Goal: Information Seeking & Learning: Understand process/instructions

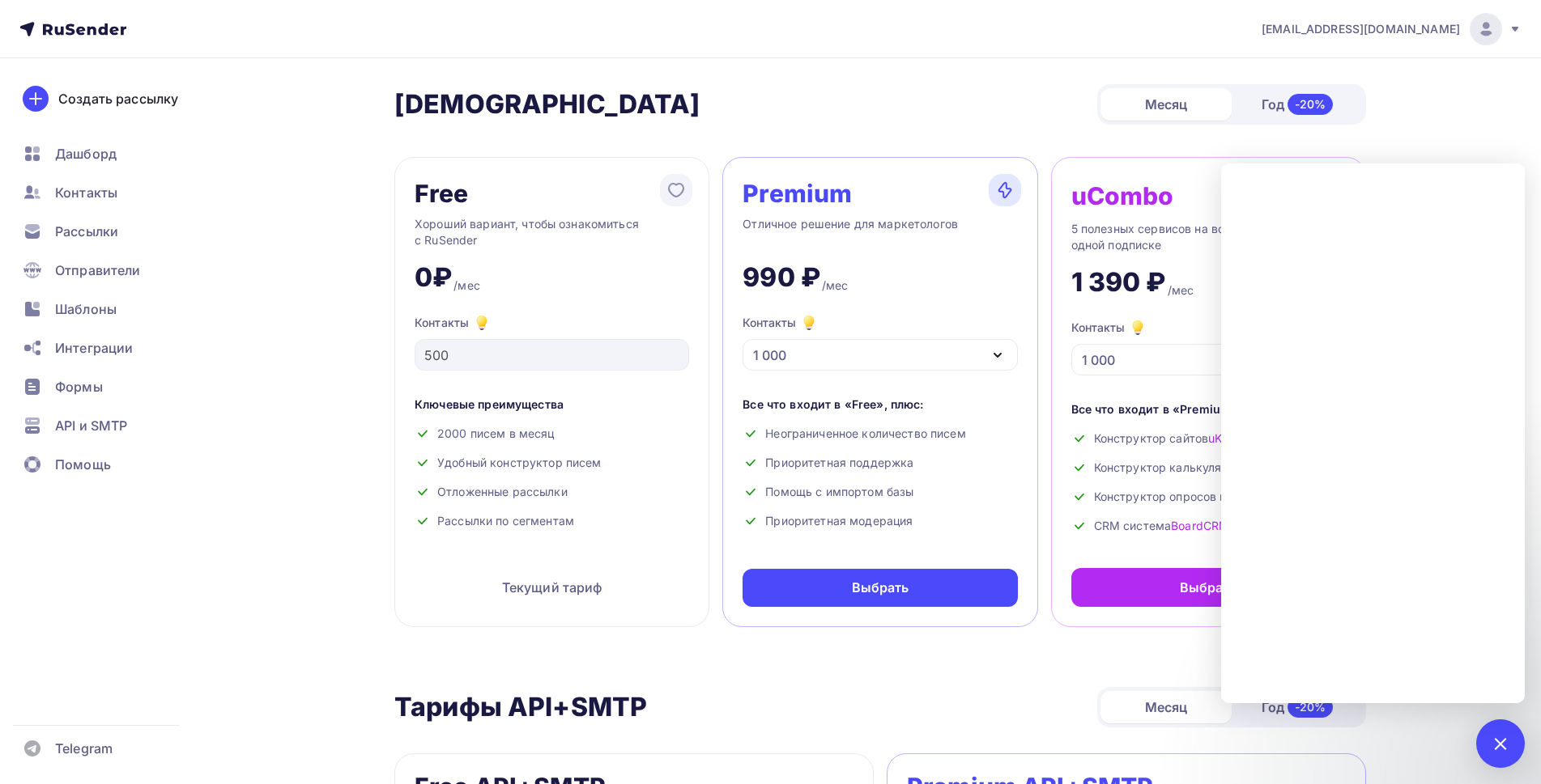
scroll to position [647, 0]
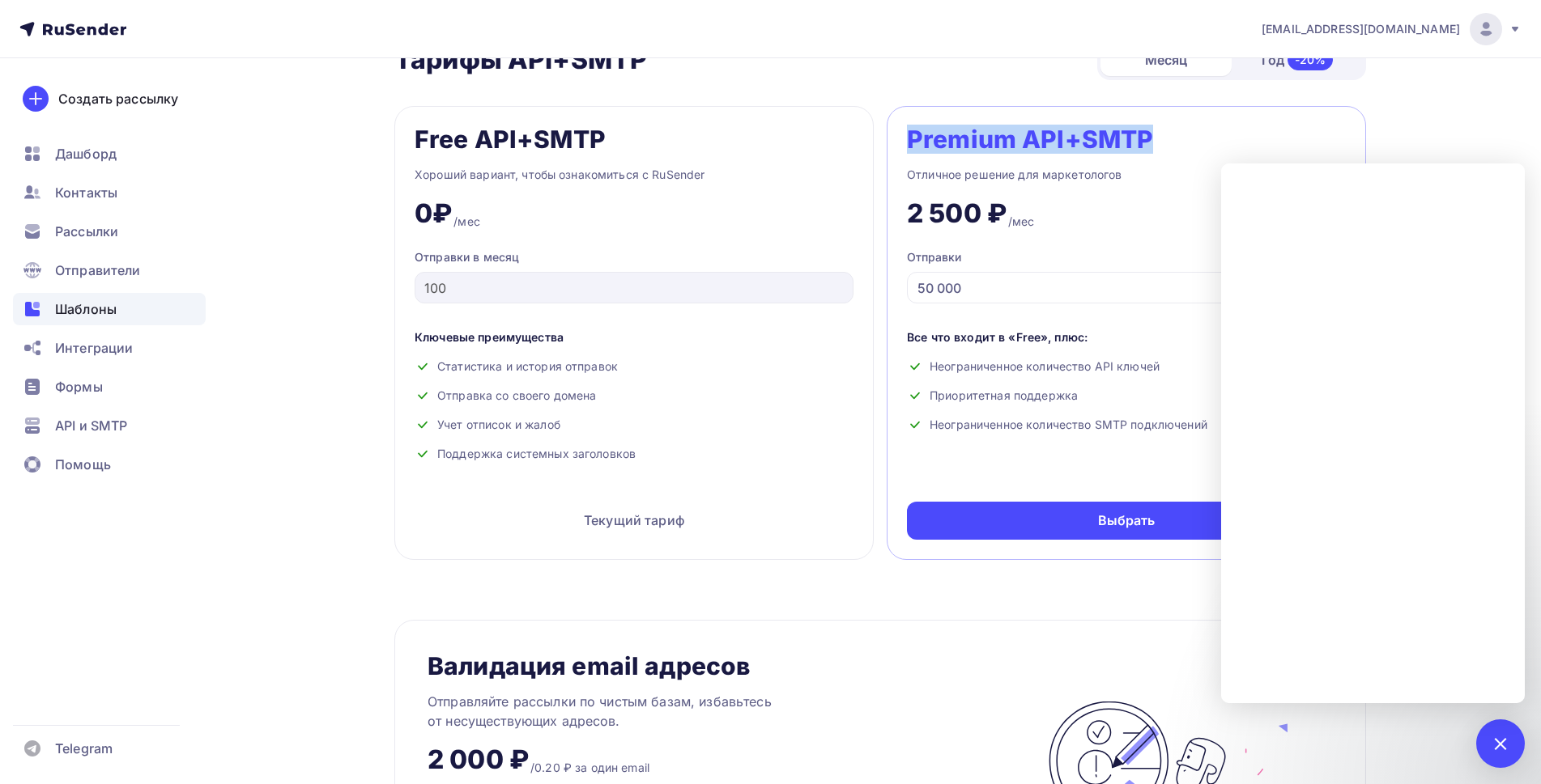
click at [71, 319] on div "Шаблоны" at bounding box center [109, 309] width 192 height 33
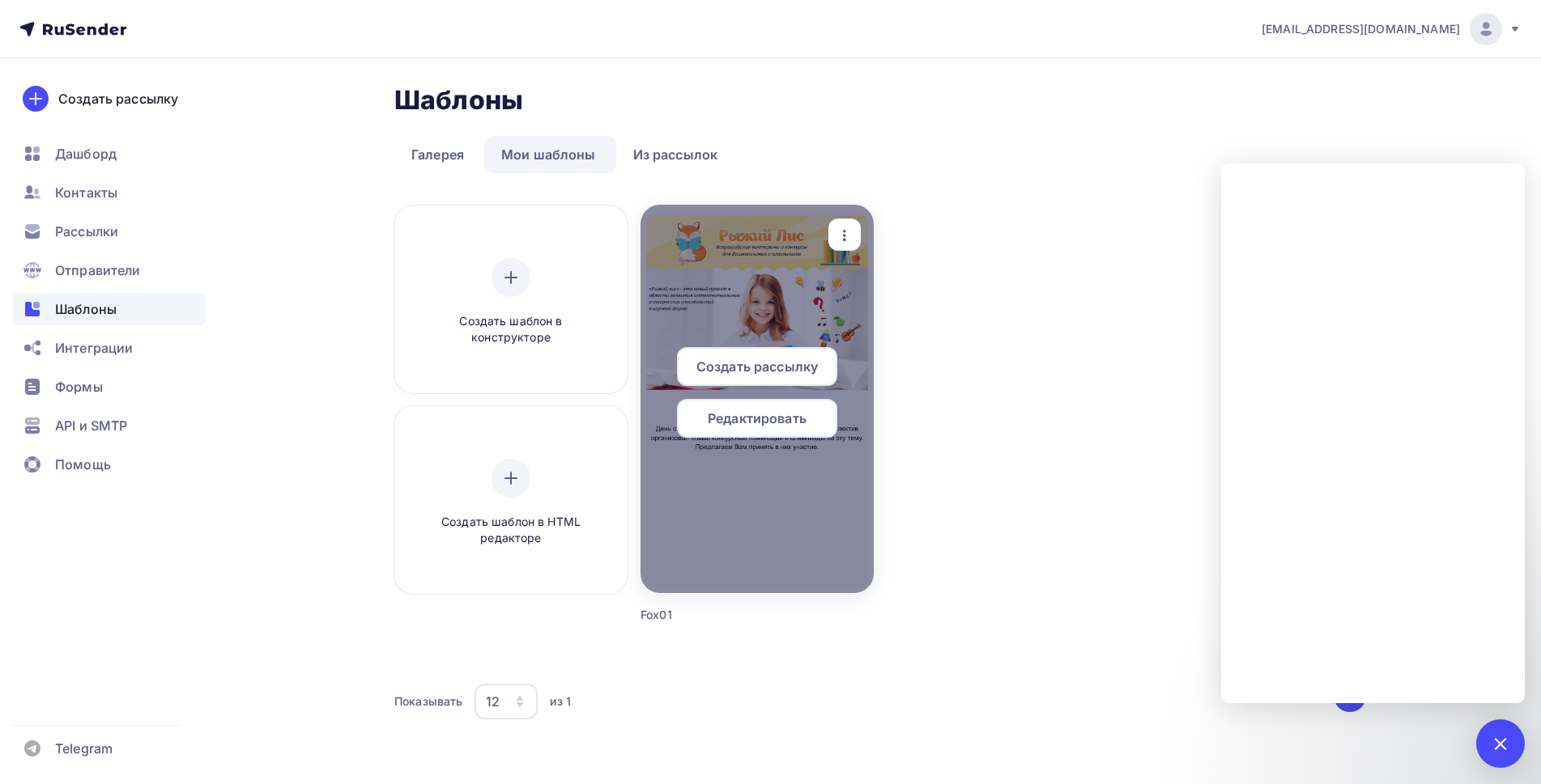
click at [846, 237] on icon "button" at bounding box center [844, 236] width 20 height 20
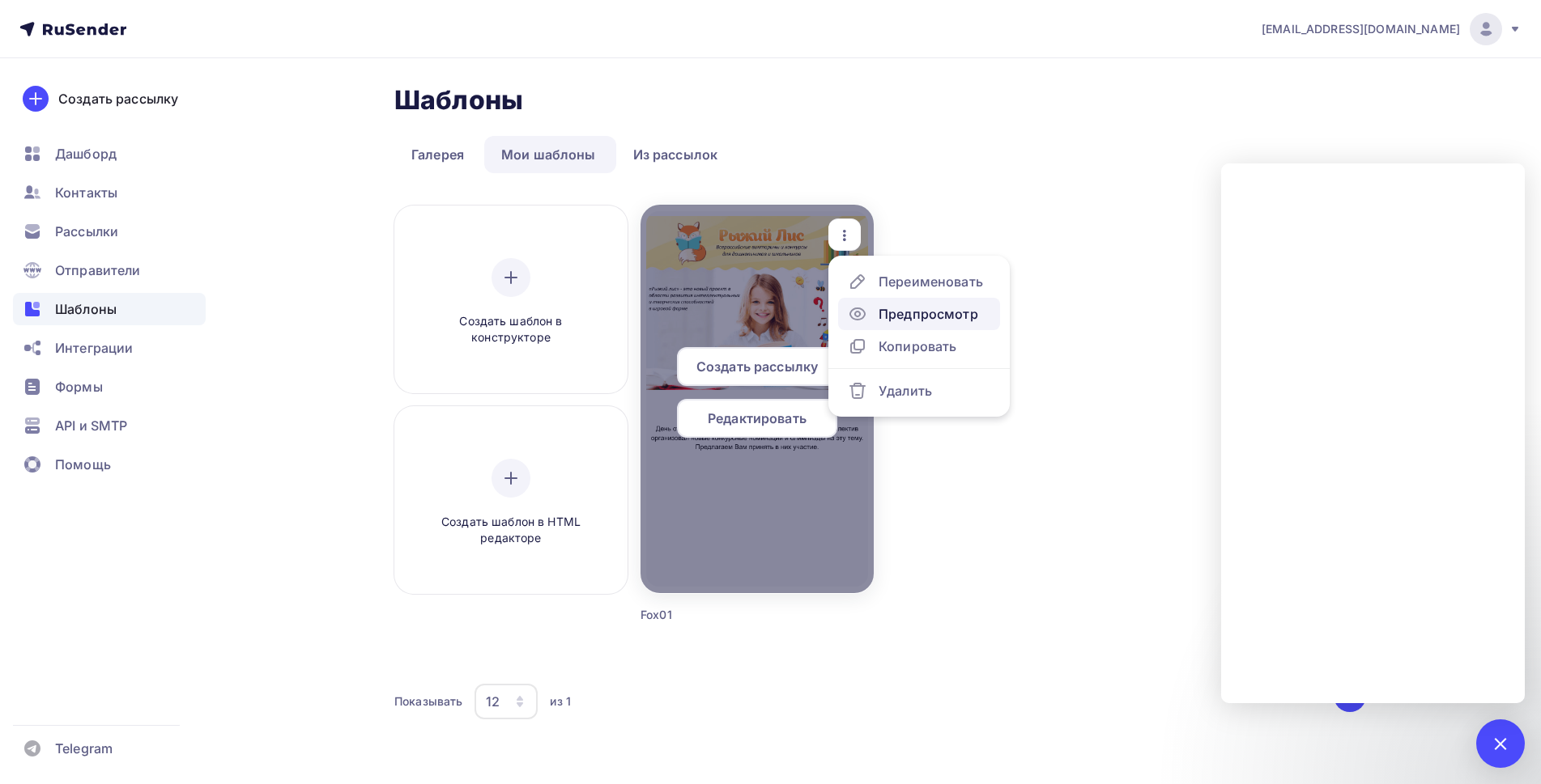
click at [882, 313] on div "Предпросмотр" at bounding box center [927, 315] width 100 height 20
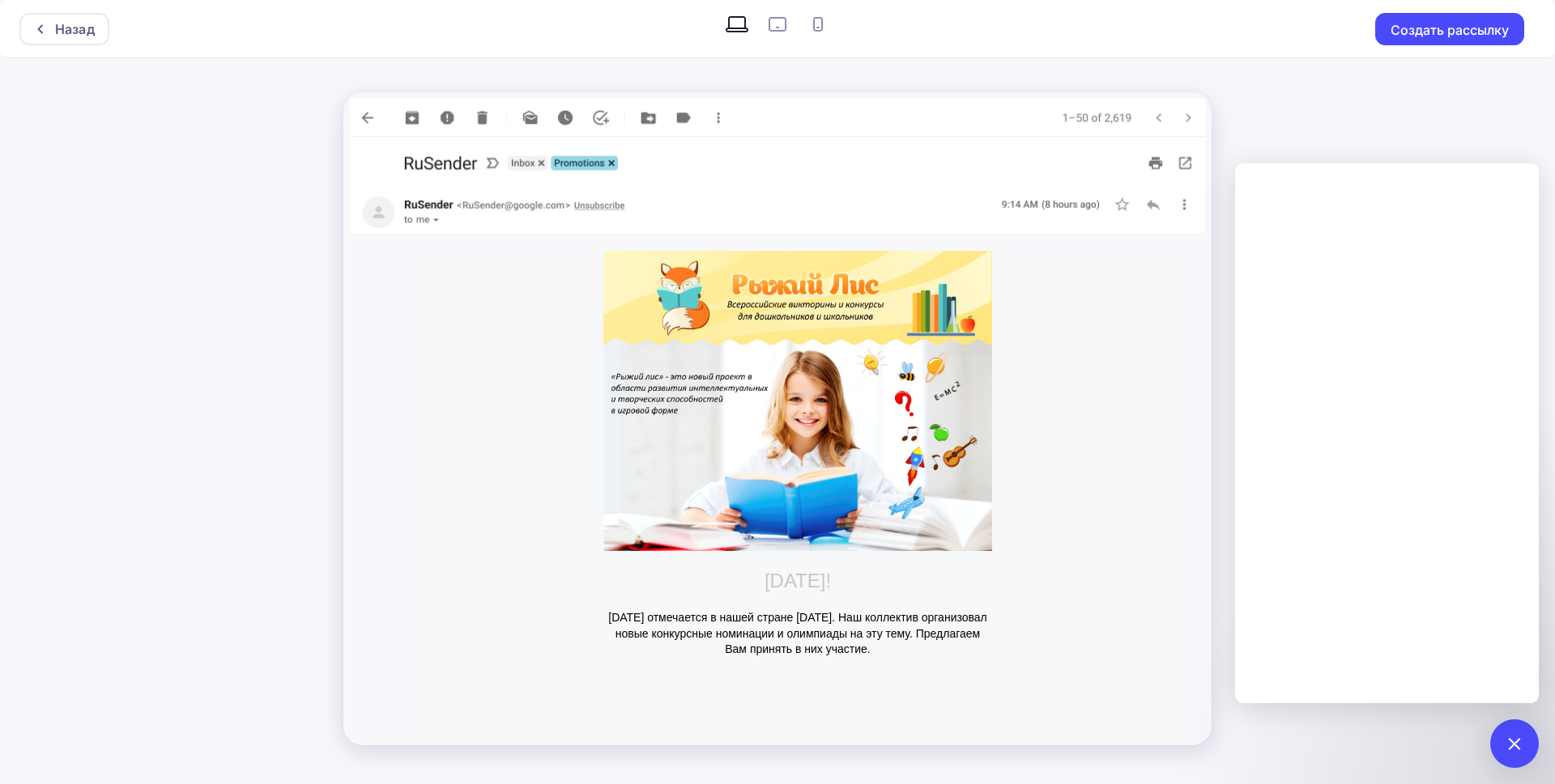
click at [872, 280] on img at bounding box center [797, 400] width 389 height 300
click at [1352, 142] on div "Назад Создать рассылку" at bounding box center [778, 392] width 1555 height 784
click at [58, 17] on div "Назад" at bounding box center [64, 29] width 90 height 33
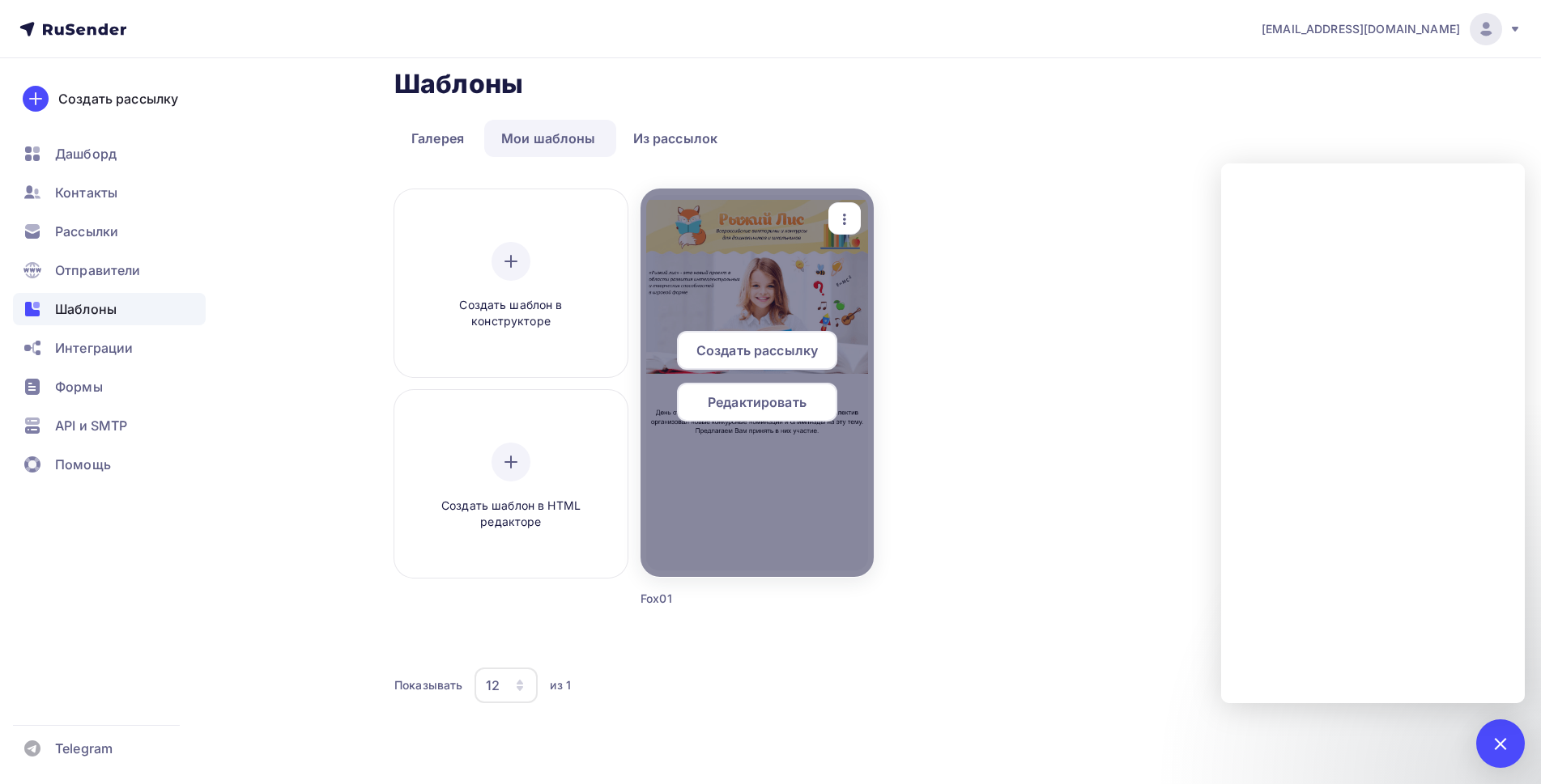
scroll to position [21, 0]
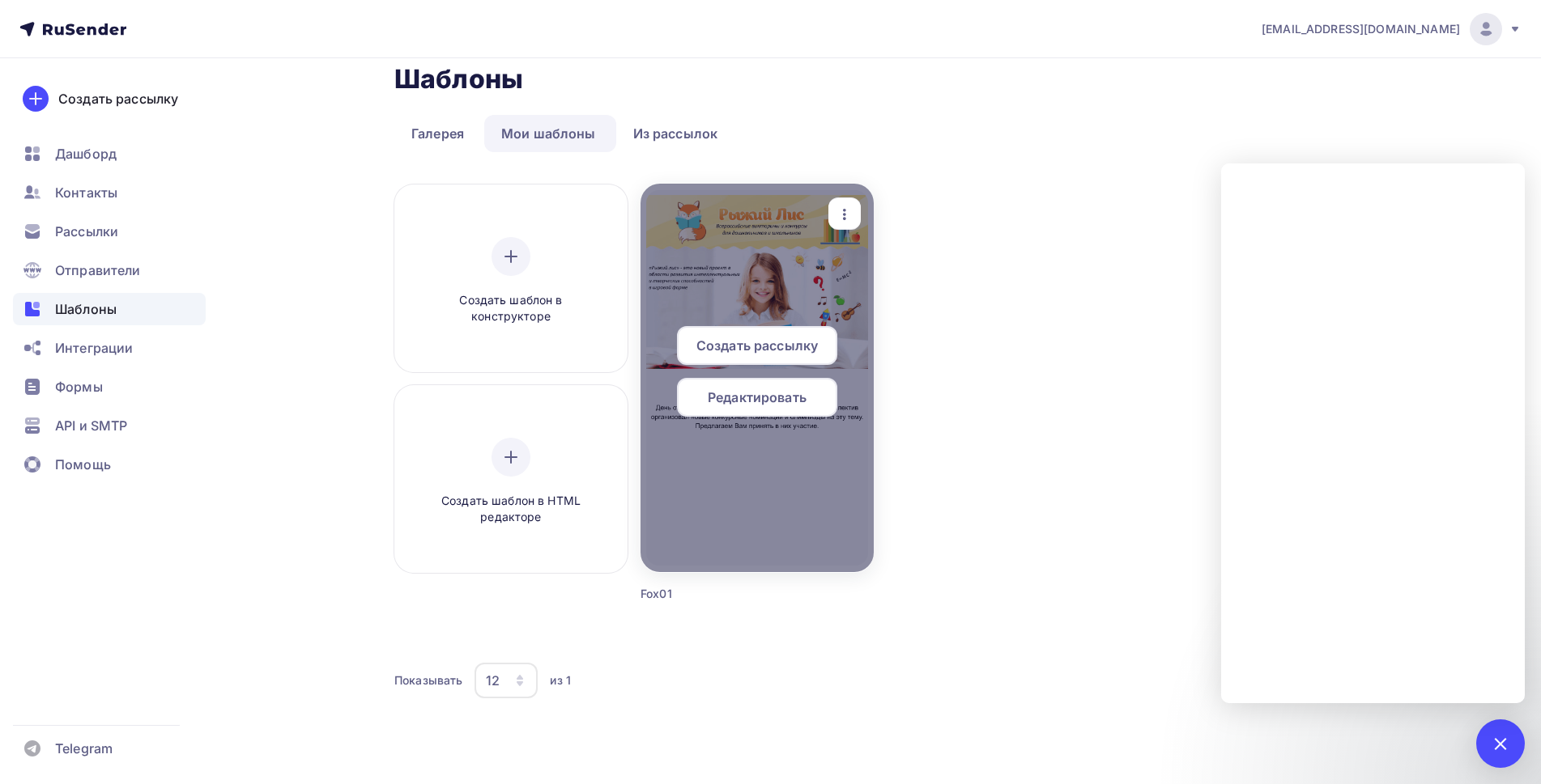
click at [761, 408] on div "Редактировать" at bounding box center [757, 396] width 160 height 38
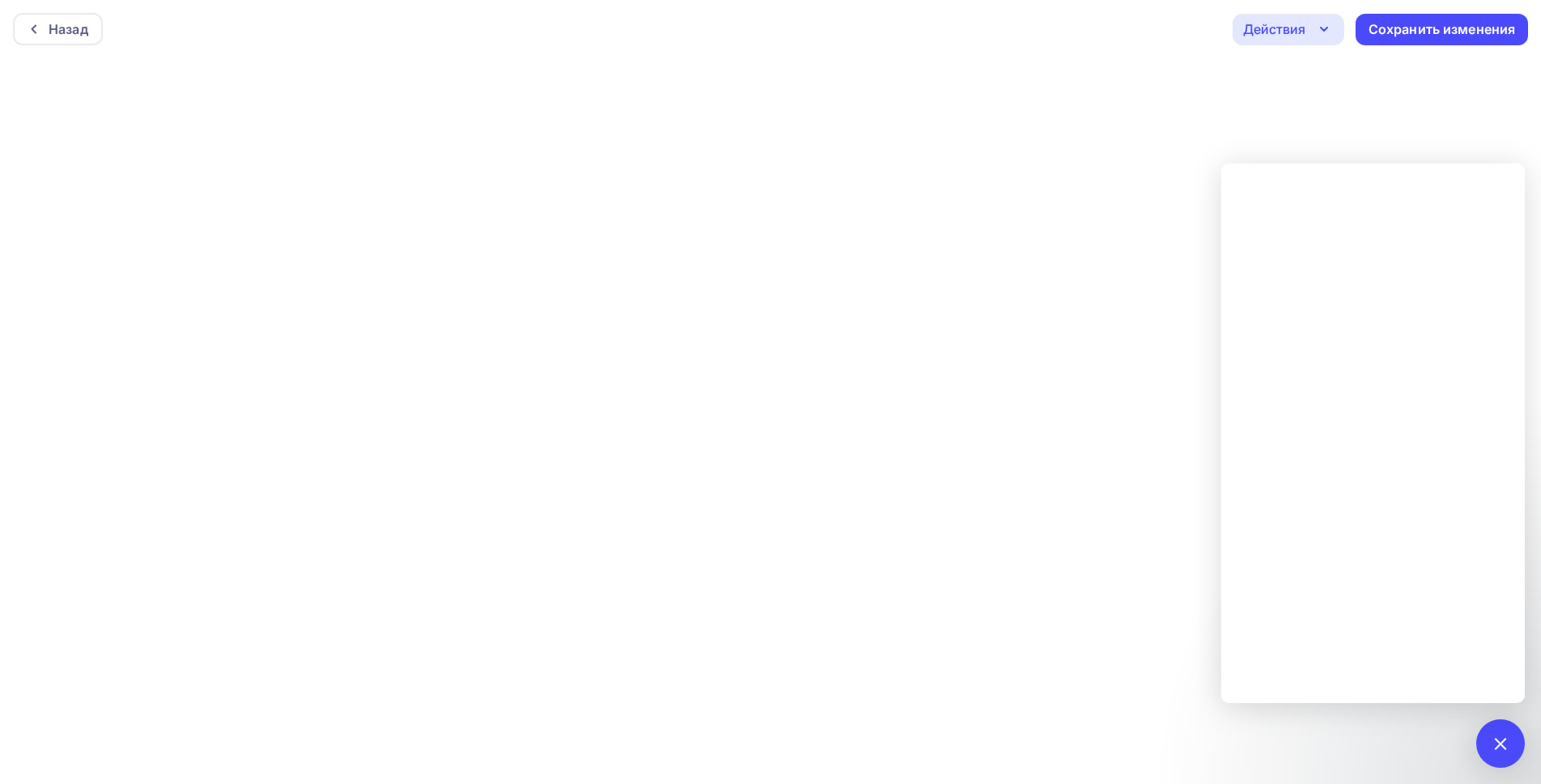
click at [1285, 28] on div "Действия" at bounding box center [1274, 30] width 62 height 20
click at [69, 32] on div "Назад" at bounding box center [68, 30] width 39 height 20
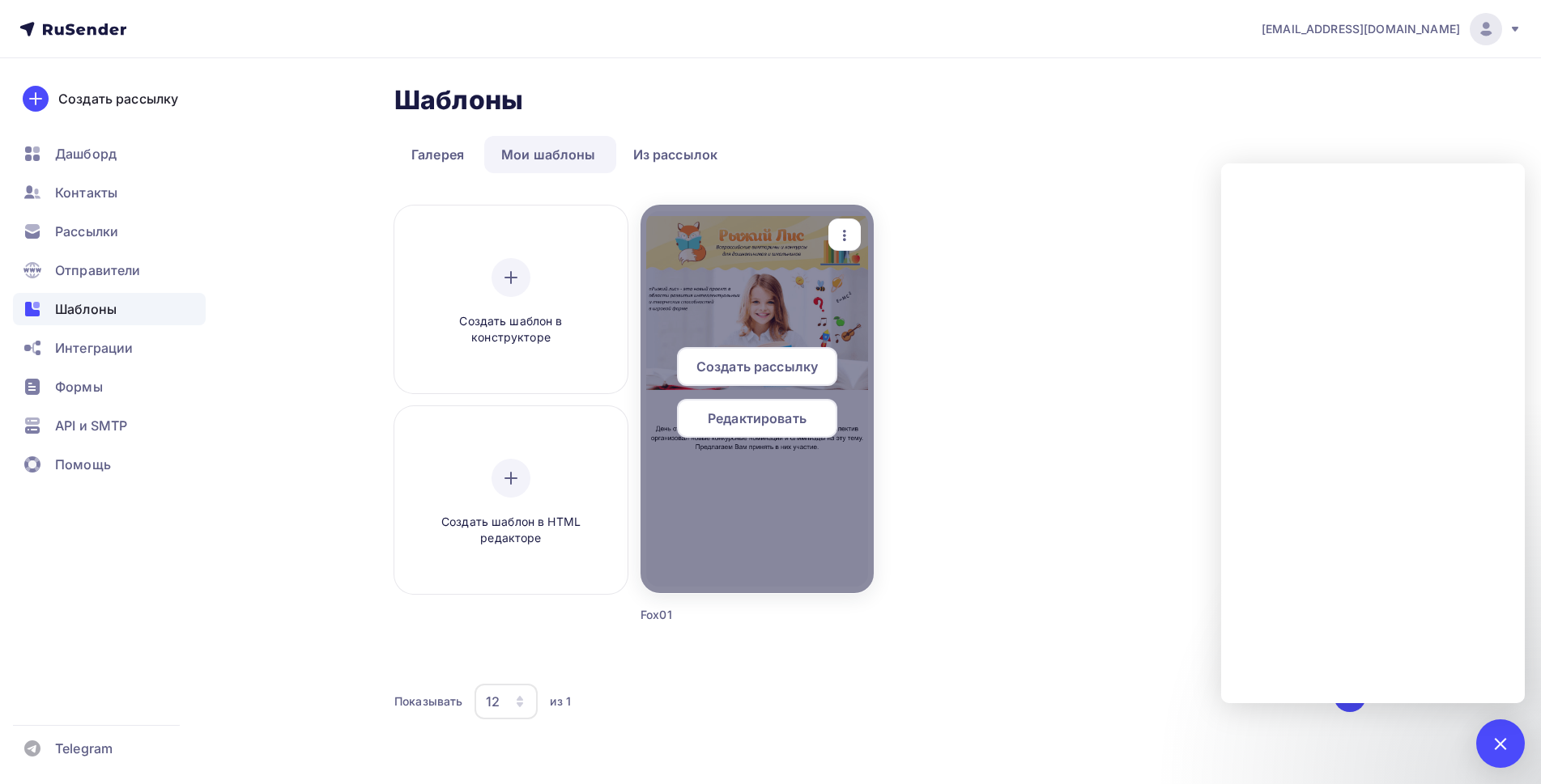
click at [774, 416] on span "Редактировать" at bounding box center [757, 418] width 99 height 20
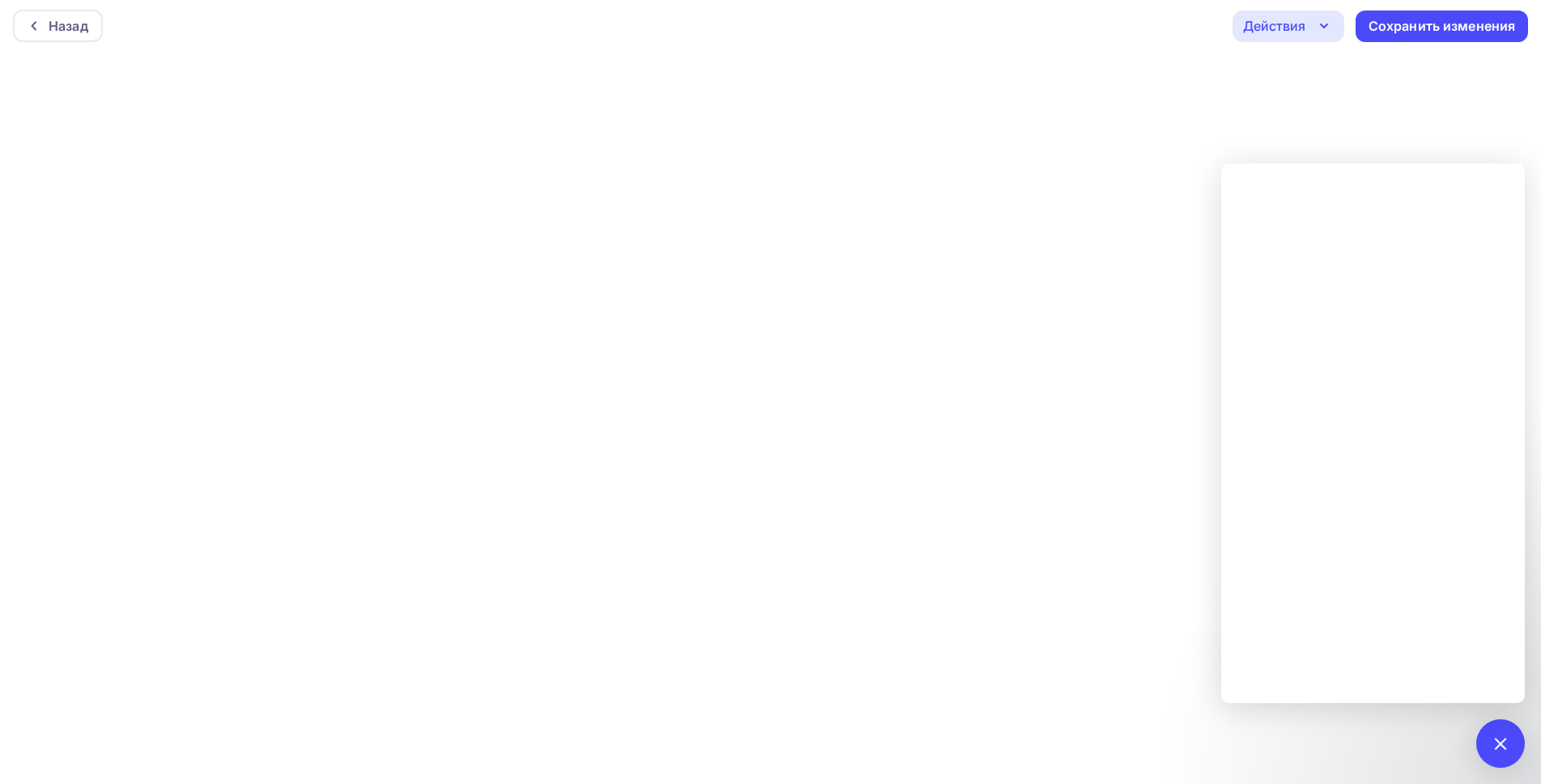
scroll to position [4, 0]
click at [78, 22] on div "Назад" at bounding box center [68, 26] width 39 height 20
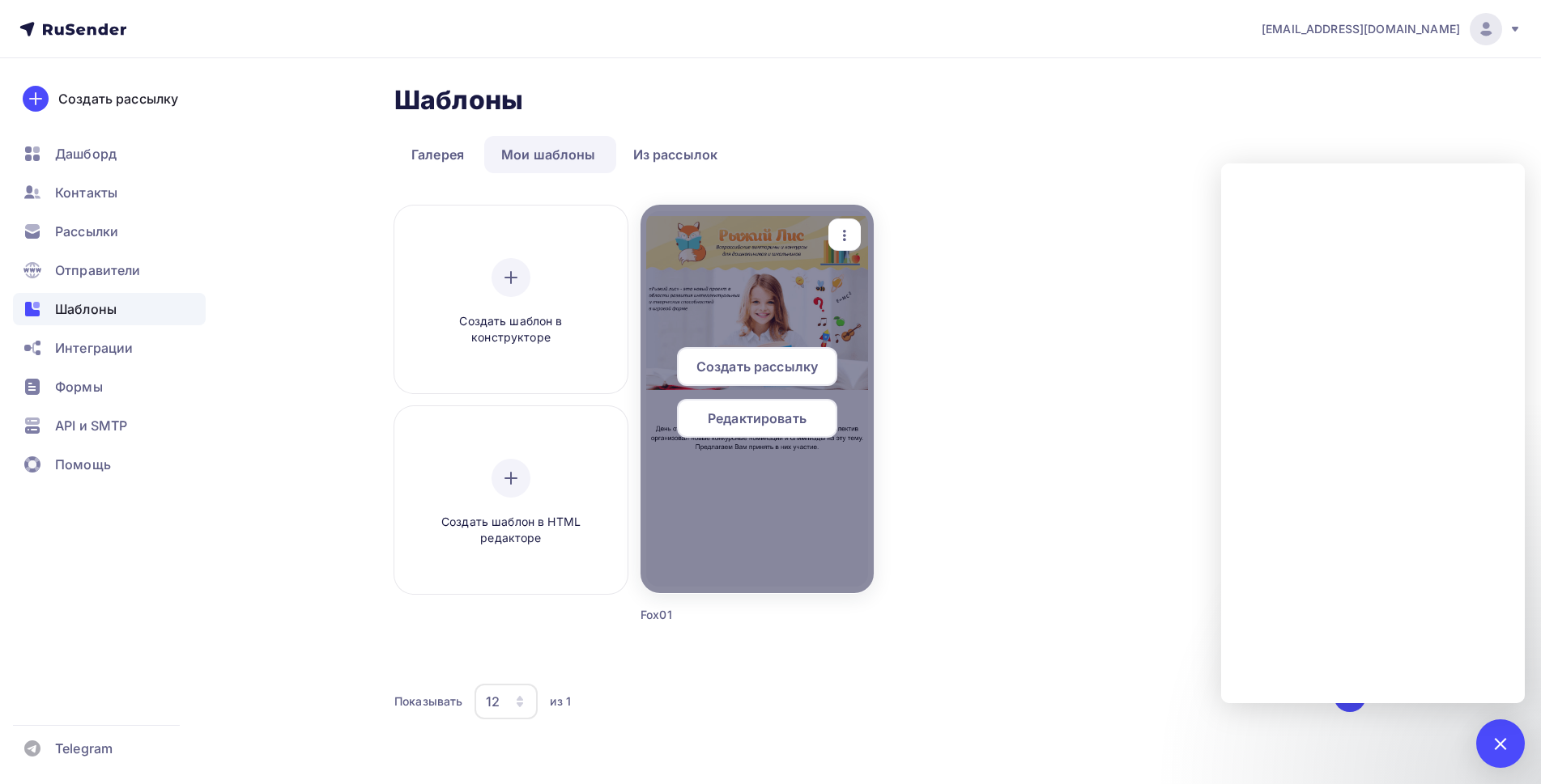
click at [737, 418] on span "Редактировать" at bounding box center [757, 418] width 99 height 20
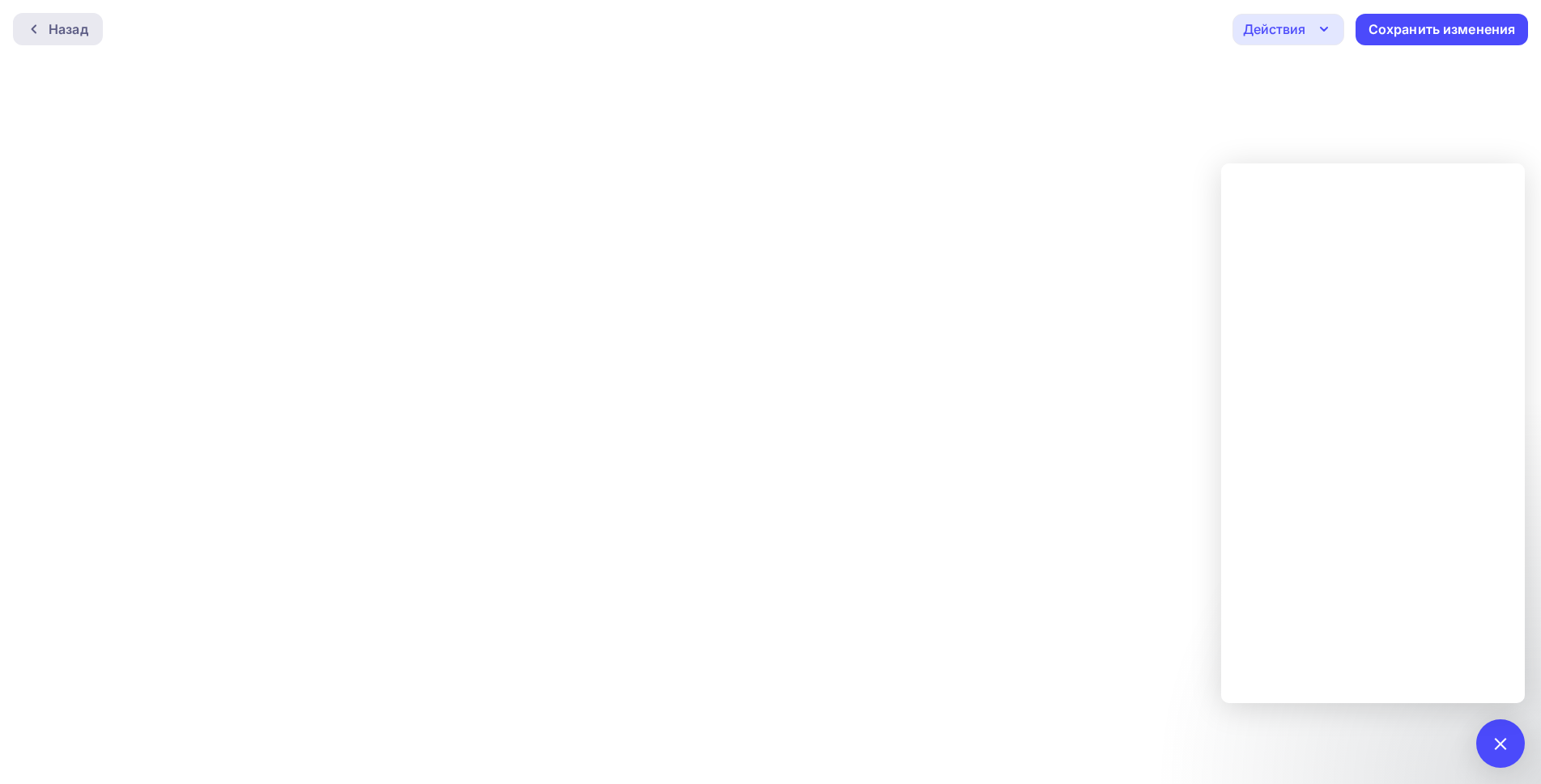
click at [44, 28] on div at bounding box center [37, 29] width 21 height 13
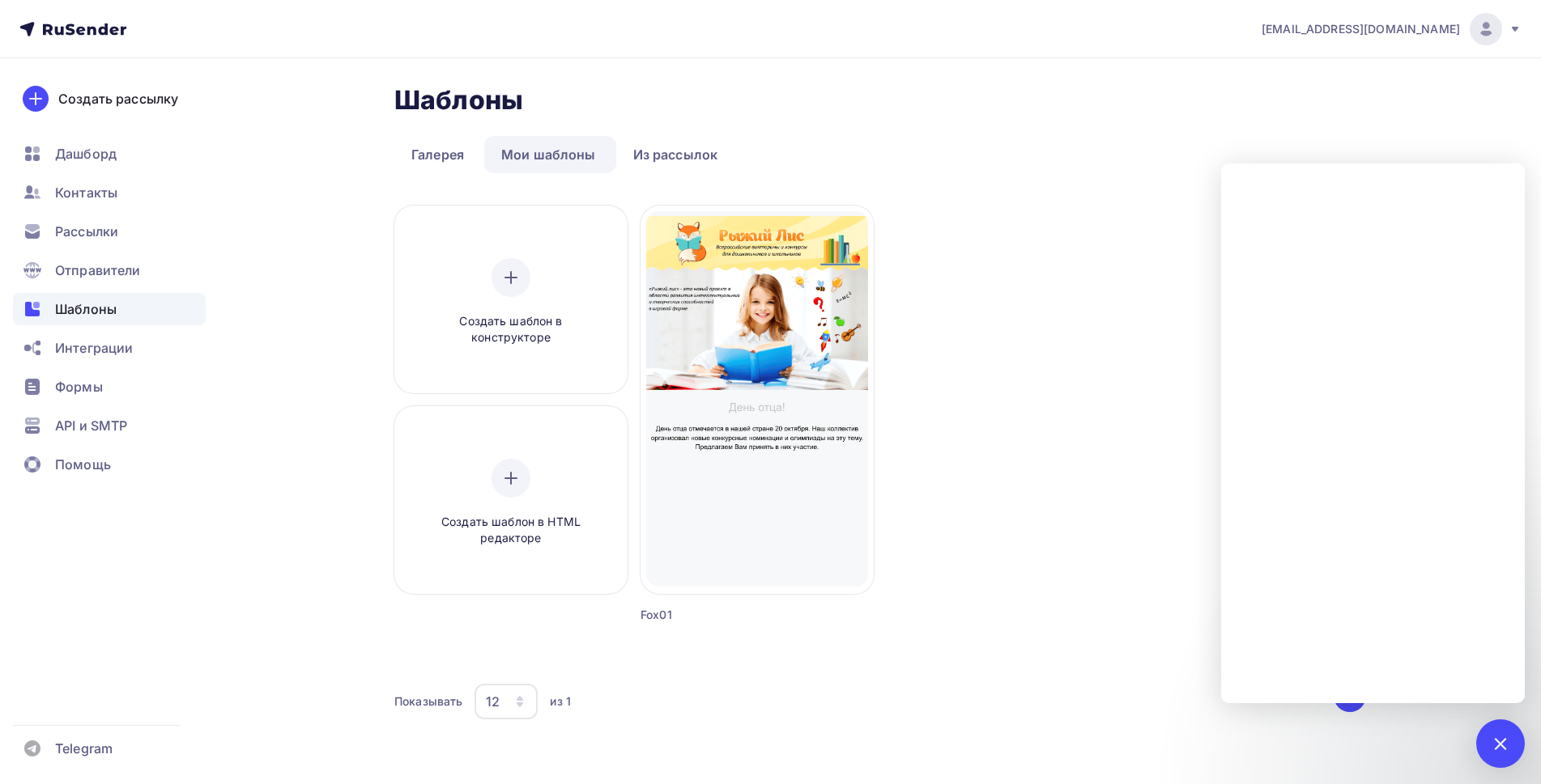
click at [1512, 25] on icon at bounding box center [1514, 29] width 13 height 13
click at [1528, 170] on div "itgpcontent@gmail.com Аккаунт Тарифы Выйти Создать рассылку Дашборд Контакты Ра…" at bounding box center [770, 402] width 1541 height 806
click at [1126, 205] on div "Создать шаблон в конструкторе Создать шаблон в HTML редакторе Создать рассылку …" at bounding box center [880, 434] width 972 height 458
click at [1509, 25] on icon at bounding box center [1514, 29] width 13 height 13
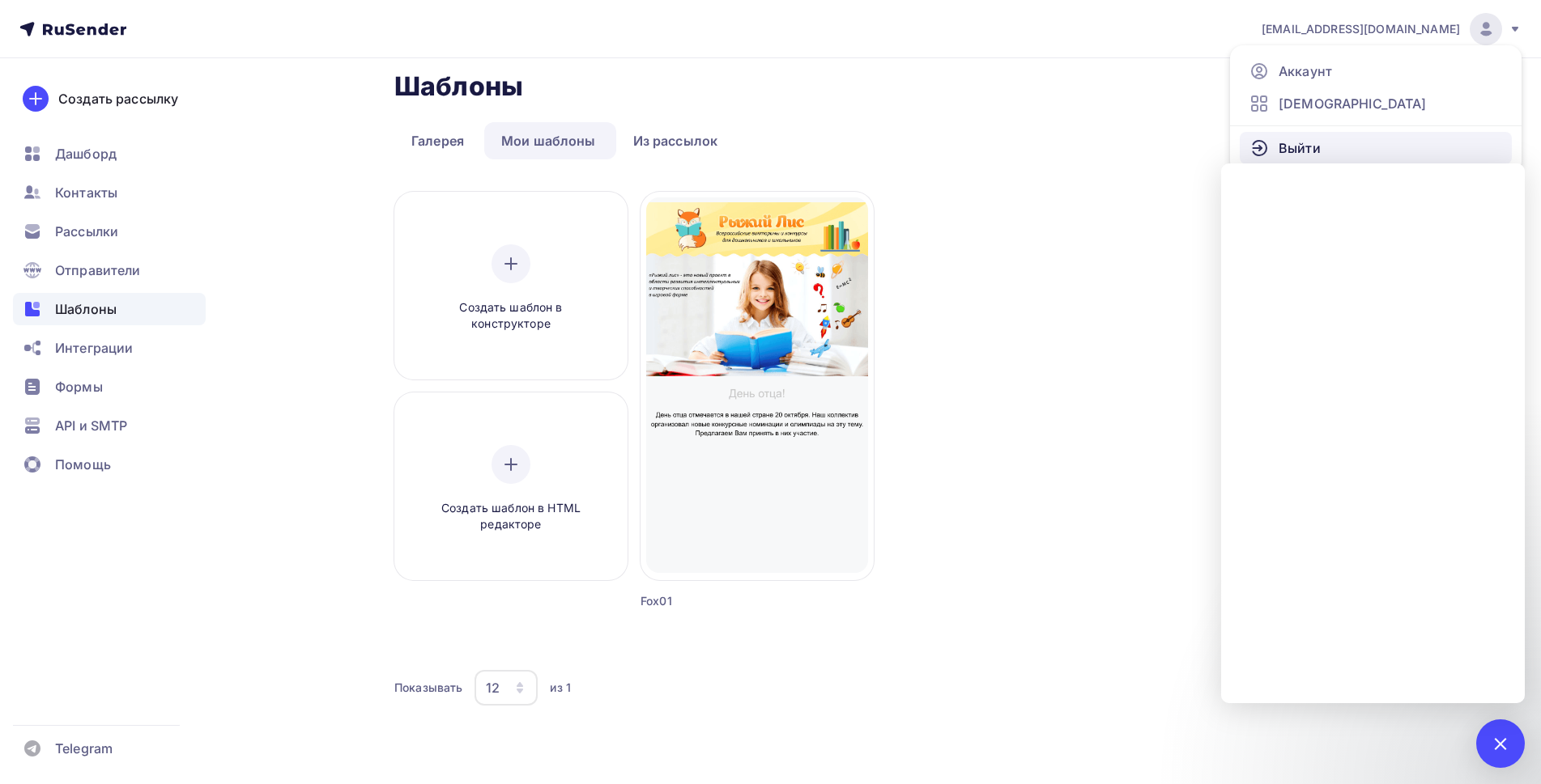
scroll to position [21, 0]
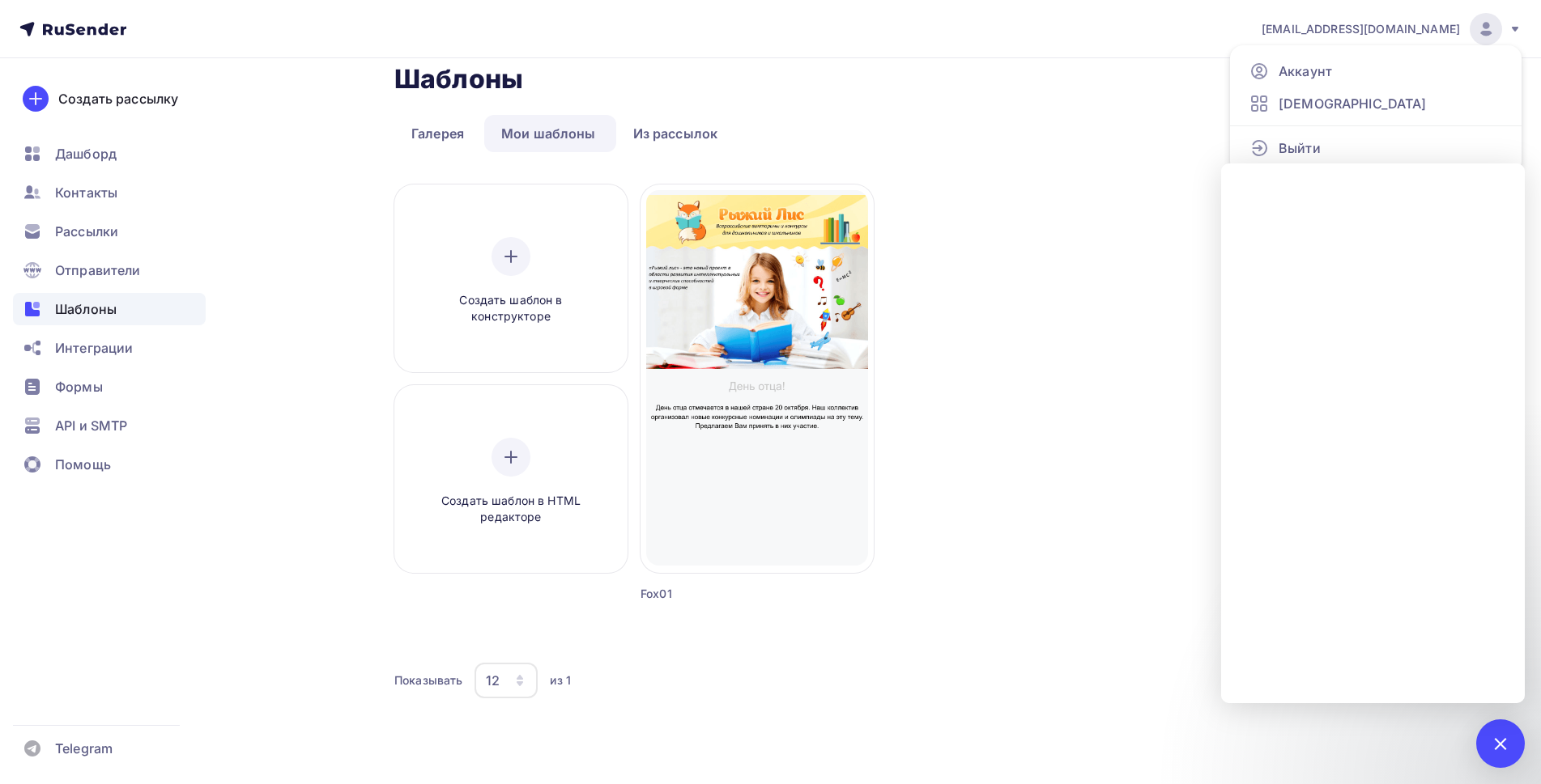
click at [1136, 152] on div "Шаблоны Шаблоны Галерея Мои шаблоны Из рассылок Создать шаблон в конструкторе С…" at bounding box center [880, 392] width 972 height 657
drag, startPoint x: 1321, startPoint y: 30, endPoint x: 1460, endPoint y: 36, distance: 139.1
click at [1460, 36] on div "itgpcontent@gmail.com Аккаунт Тарифы Выйти" at bounding box center [1382, 29] width 277 height 33
copy span "itgpcontent@gmail.com"
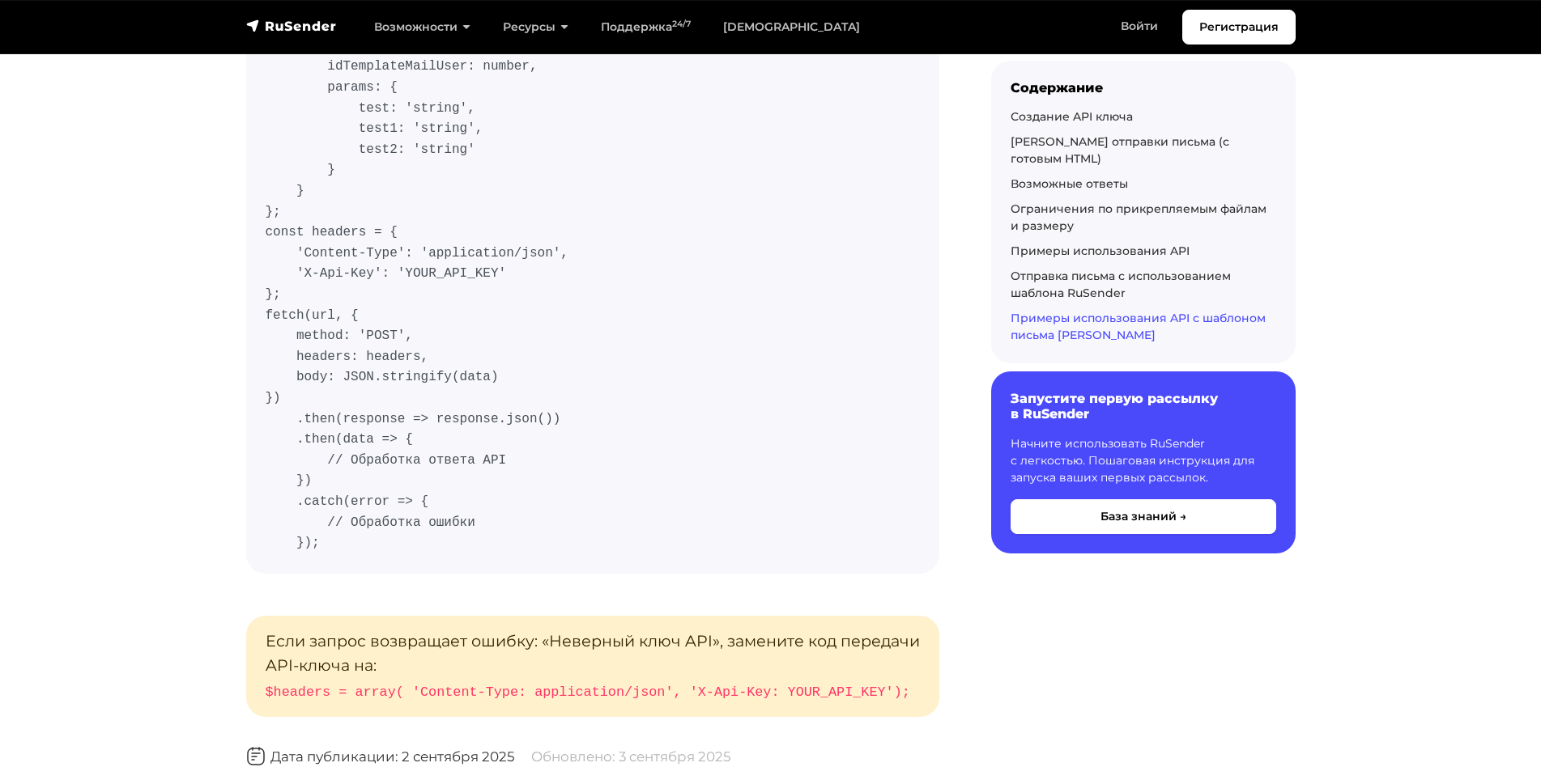
scroll to position [14027, 0]
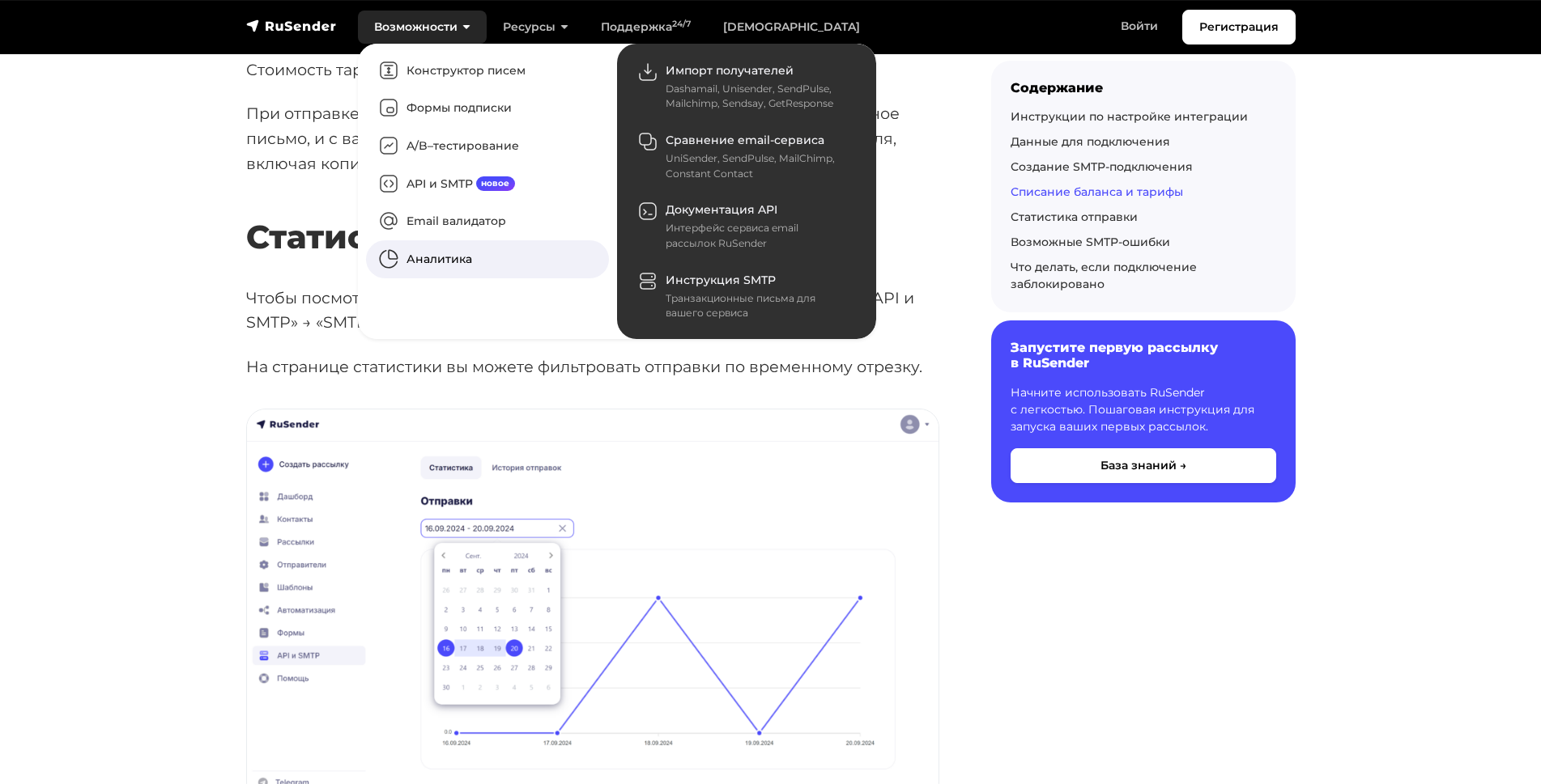
scroll to position [3884, 0]
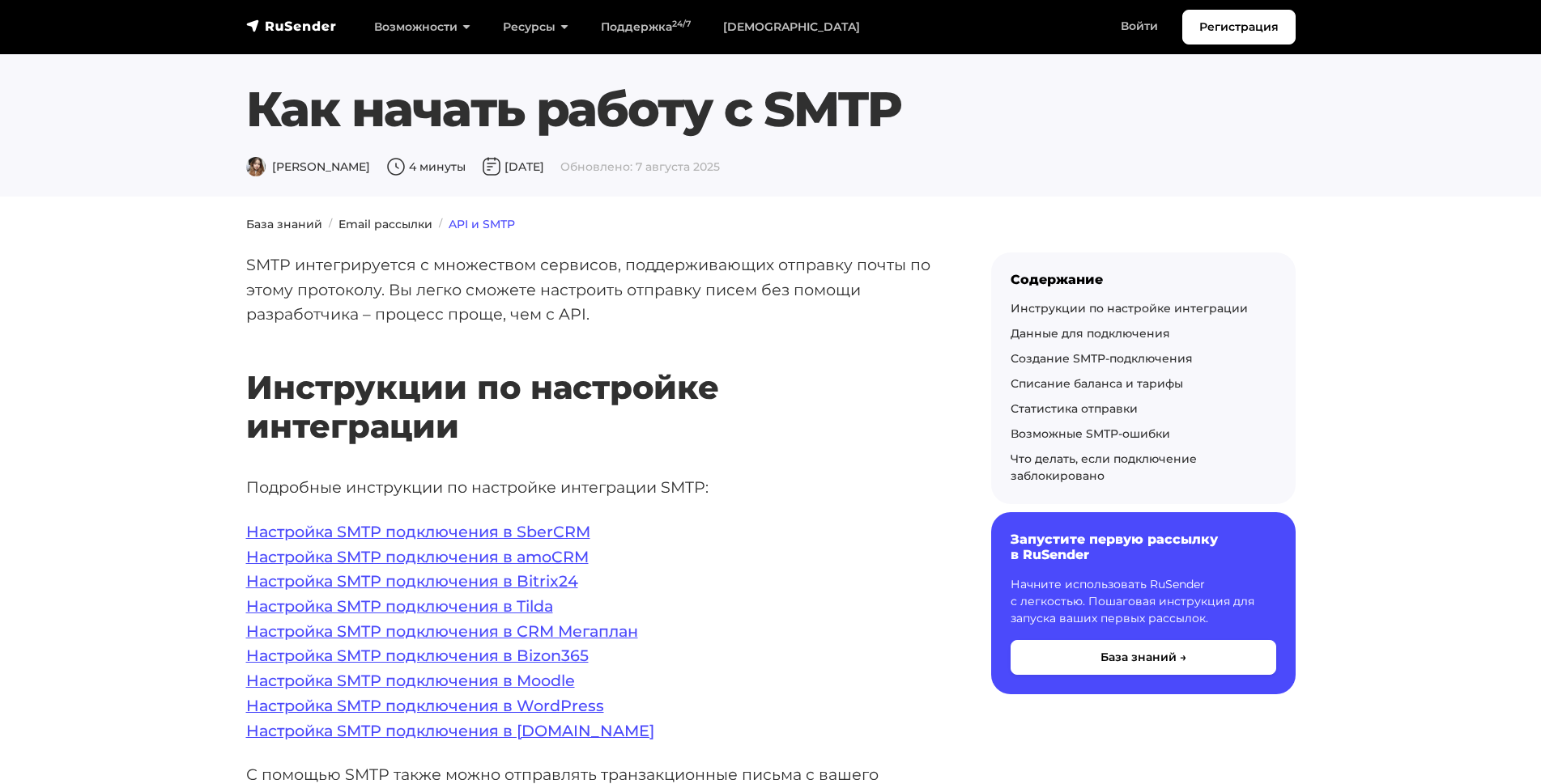
click at [463, 221] on link "API и SMTP" at bounding box center [481, 224] width 66 height 15
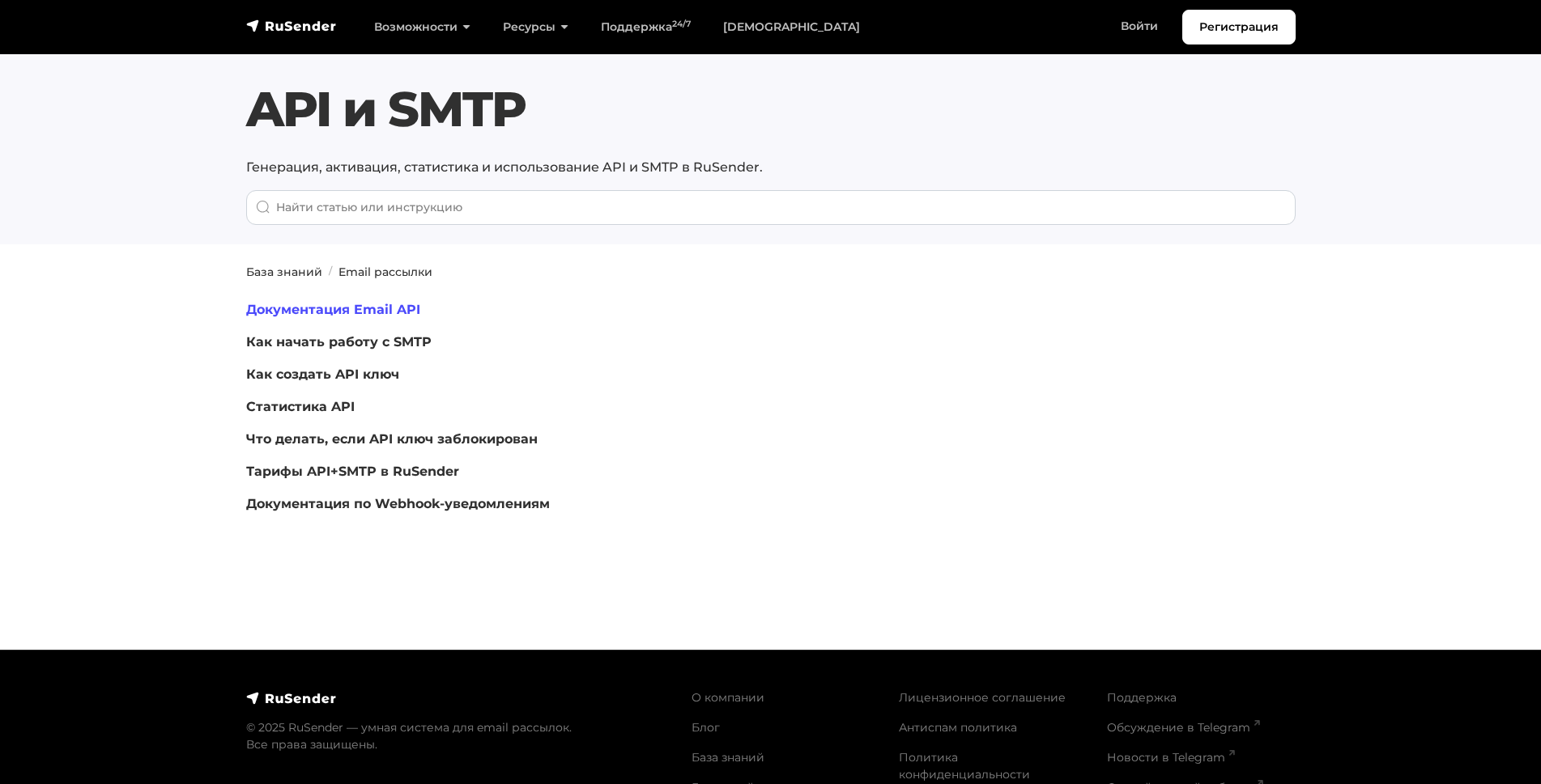
click at [392, 311] on link "Документация Email API" at bounding box center [332, 310] width 174 height 16
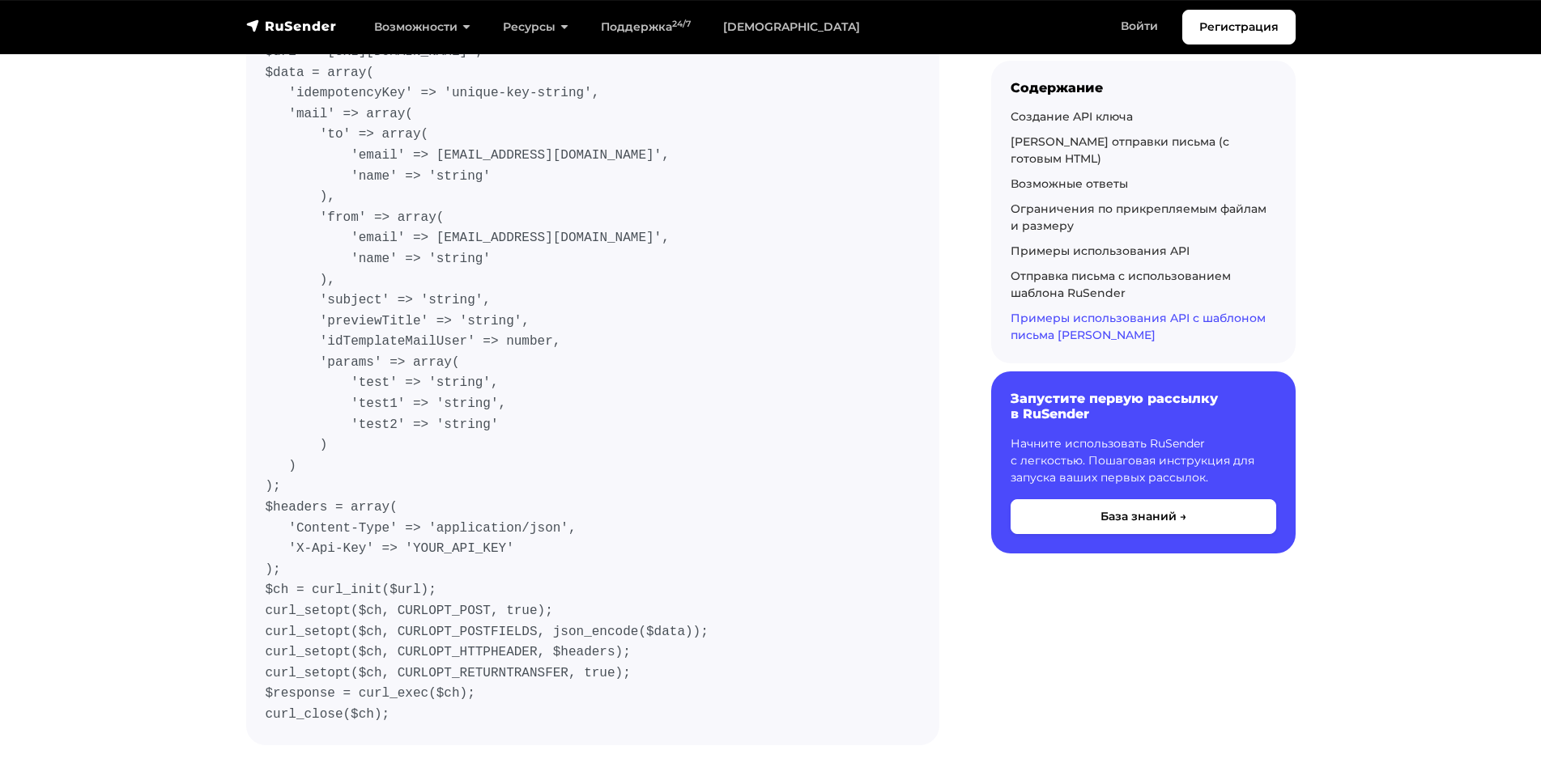
scroll to position [11222, 0]
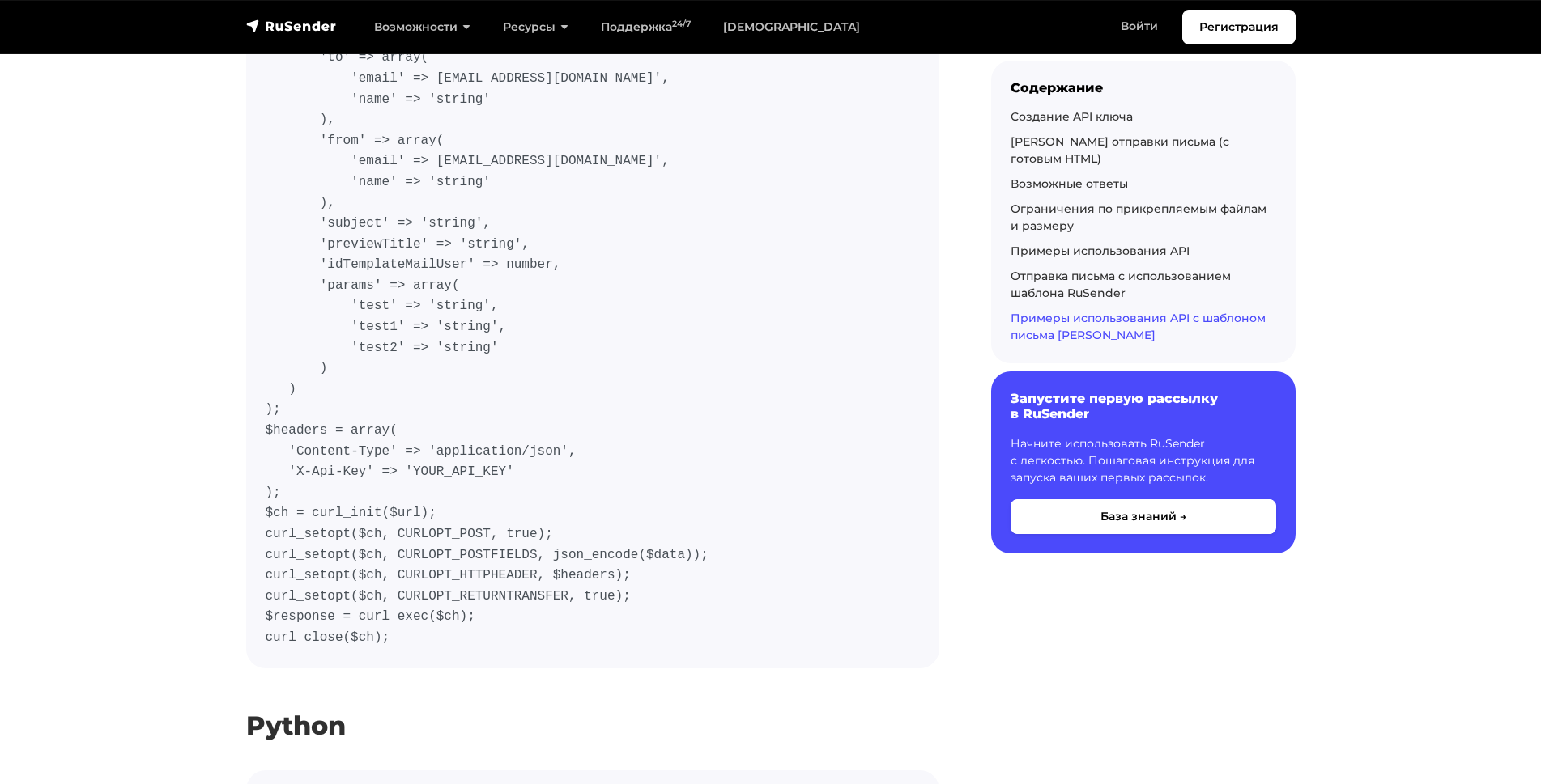
drag, startPoint x: 390, startPoint y: 515, endPoint x: 345, endPoint y: 287, distance: 232.4
click at [345, 287] on code "$url = '[URL][DOMAIN_NAME]'; $data = array( 'idempotencyKey' => 'unique-key-str…" at bounding box center [592, 307] width 654 height 683
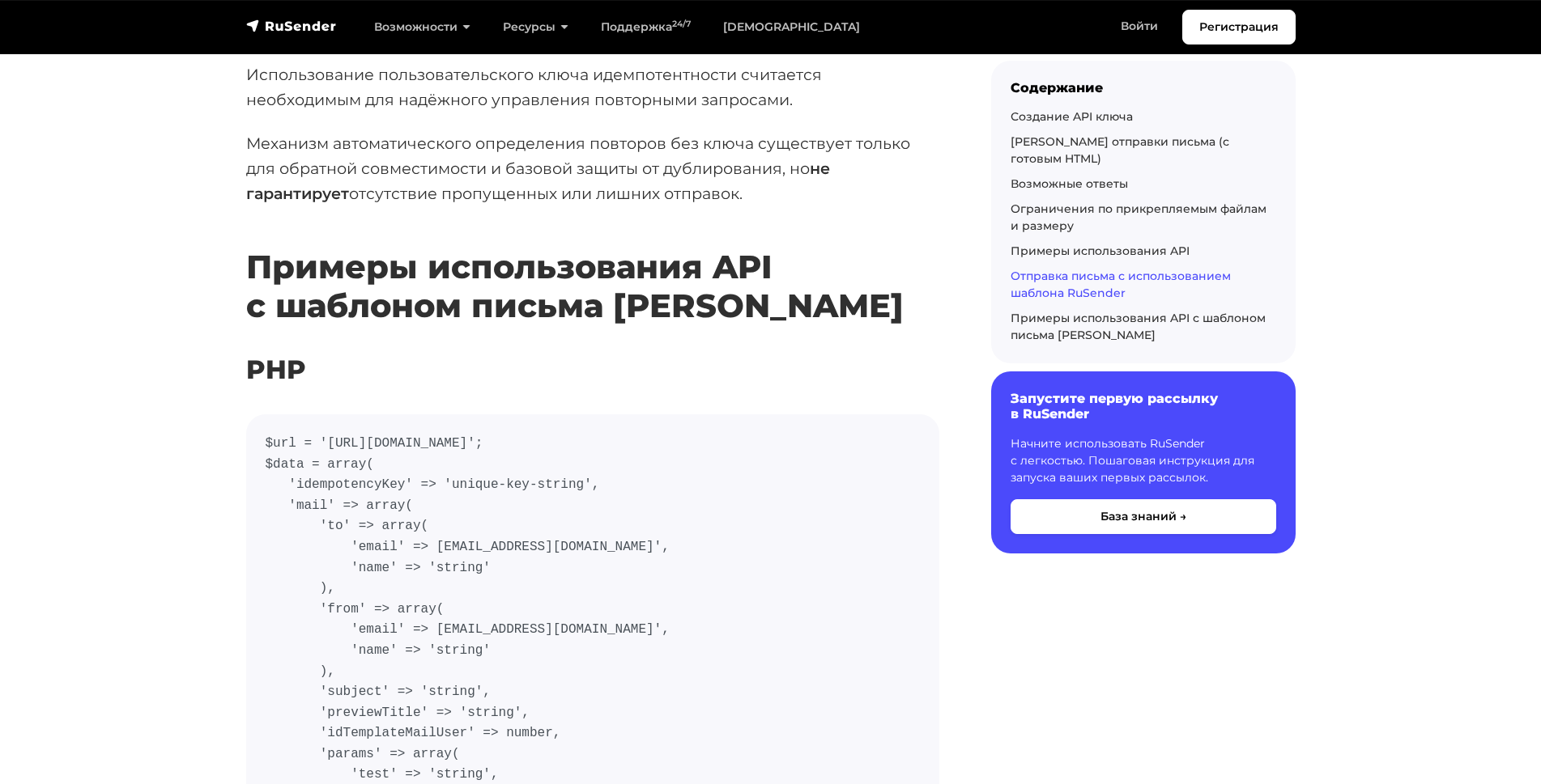
scroll to position [10575, 0]
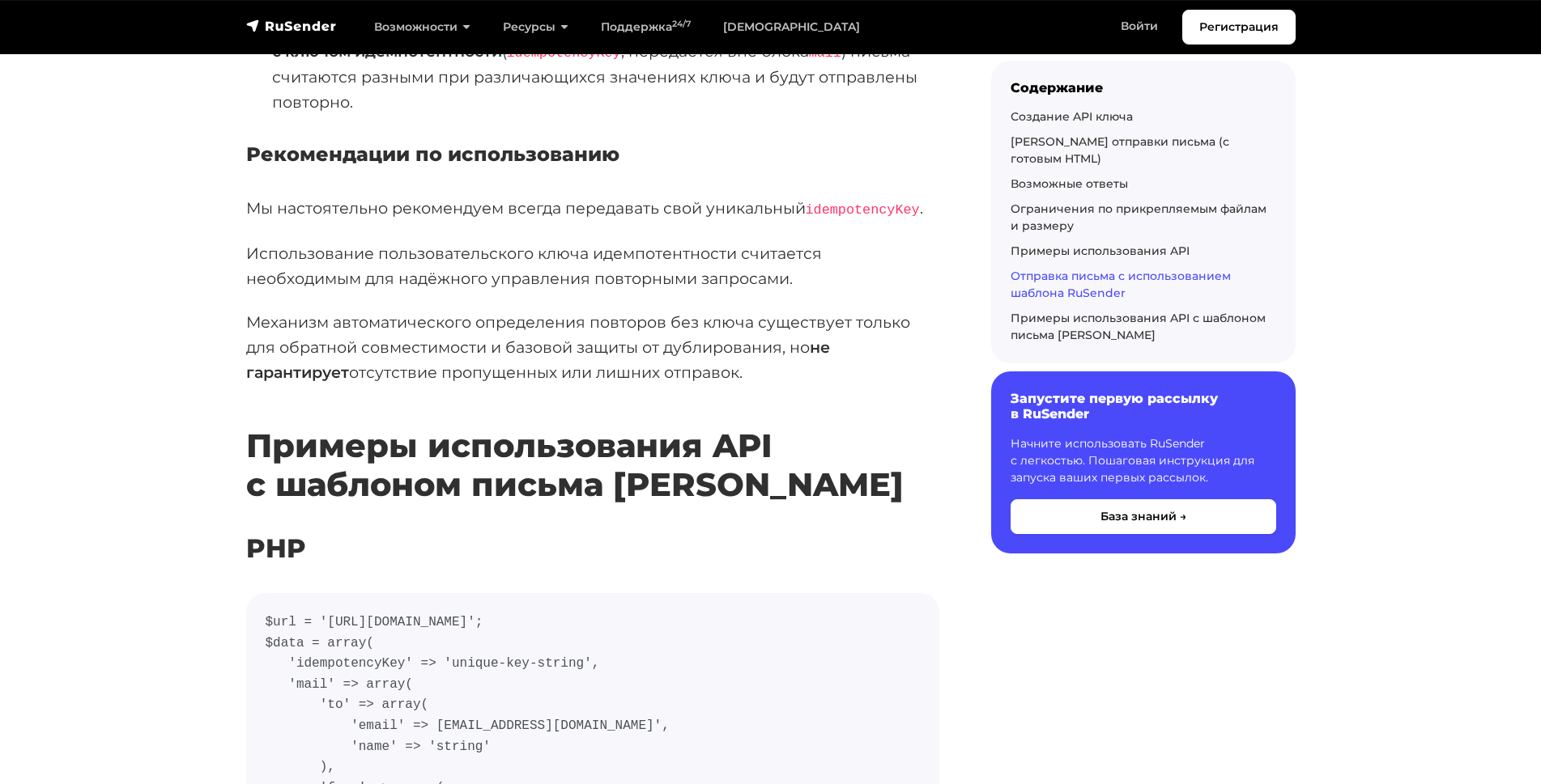
copy code "$url = '[URL][DOMAIN_NAME]'; $data = array( 'idempotencyKey' => 'unique-key-str…"
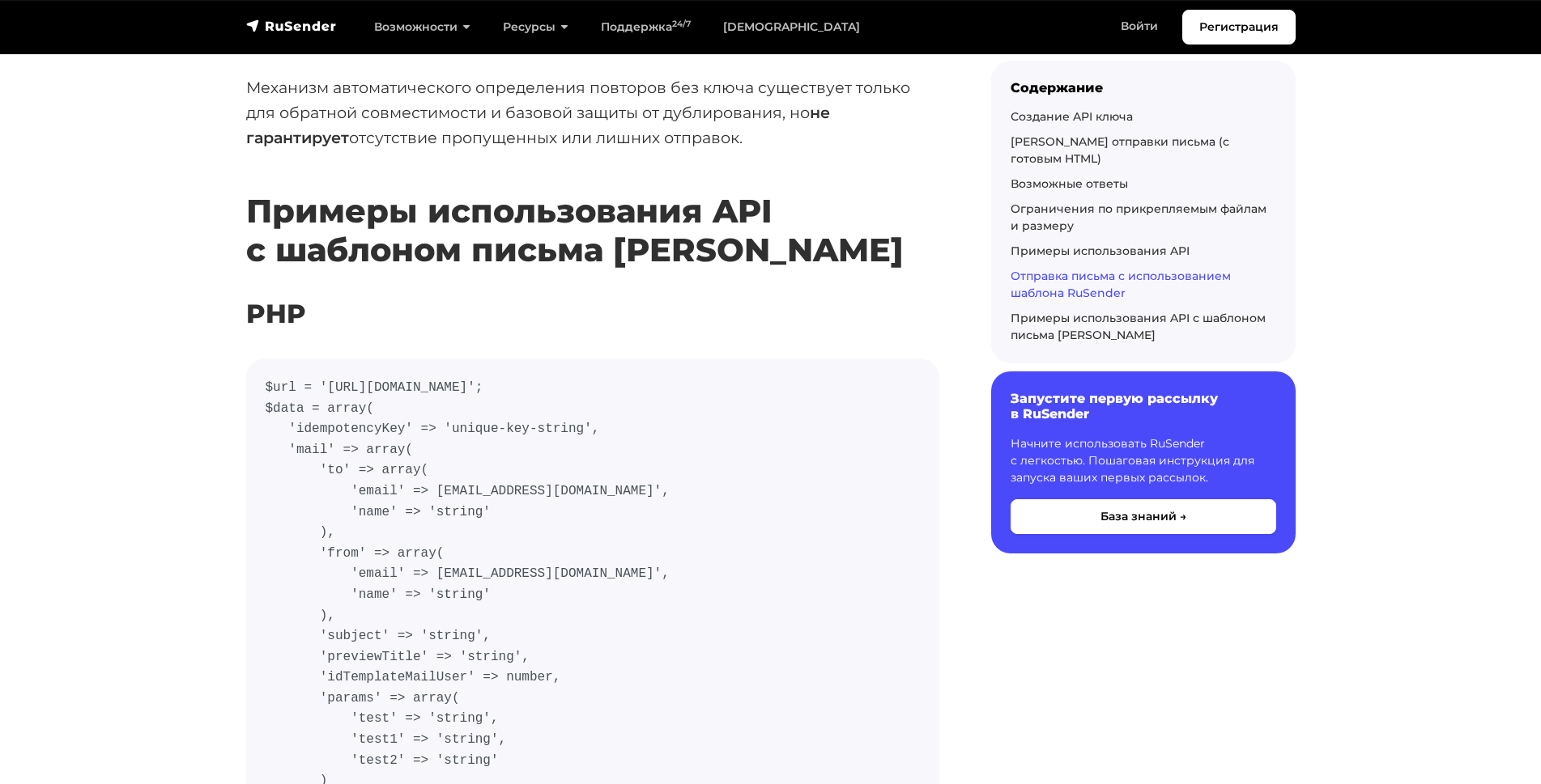
scroll to position [11006, 0]
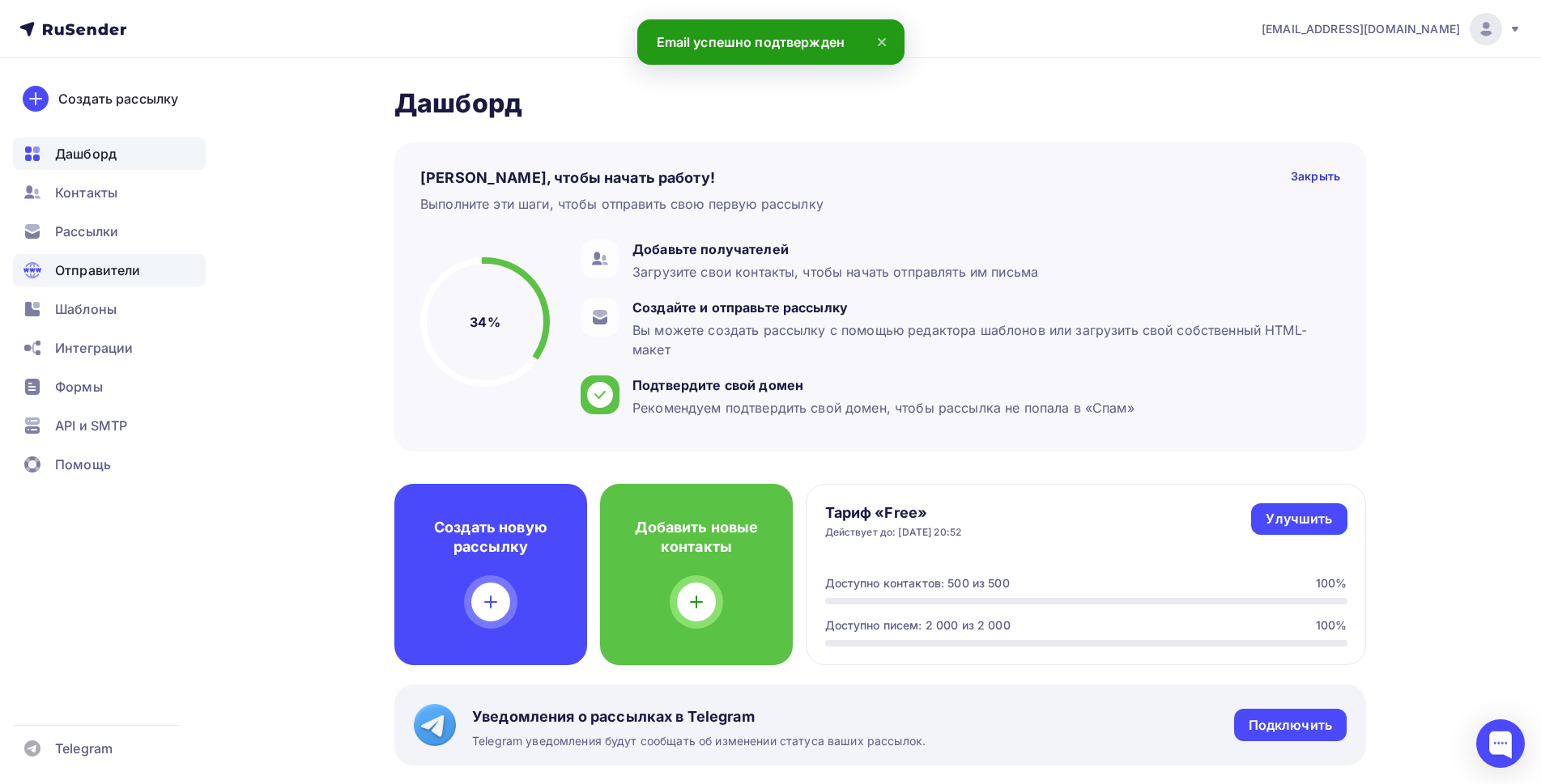
click at [68, 268] on span "Отправители" at bounding box center [98, 270] width 86 height 20
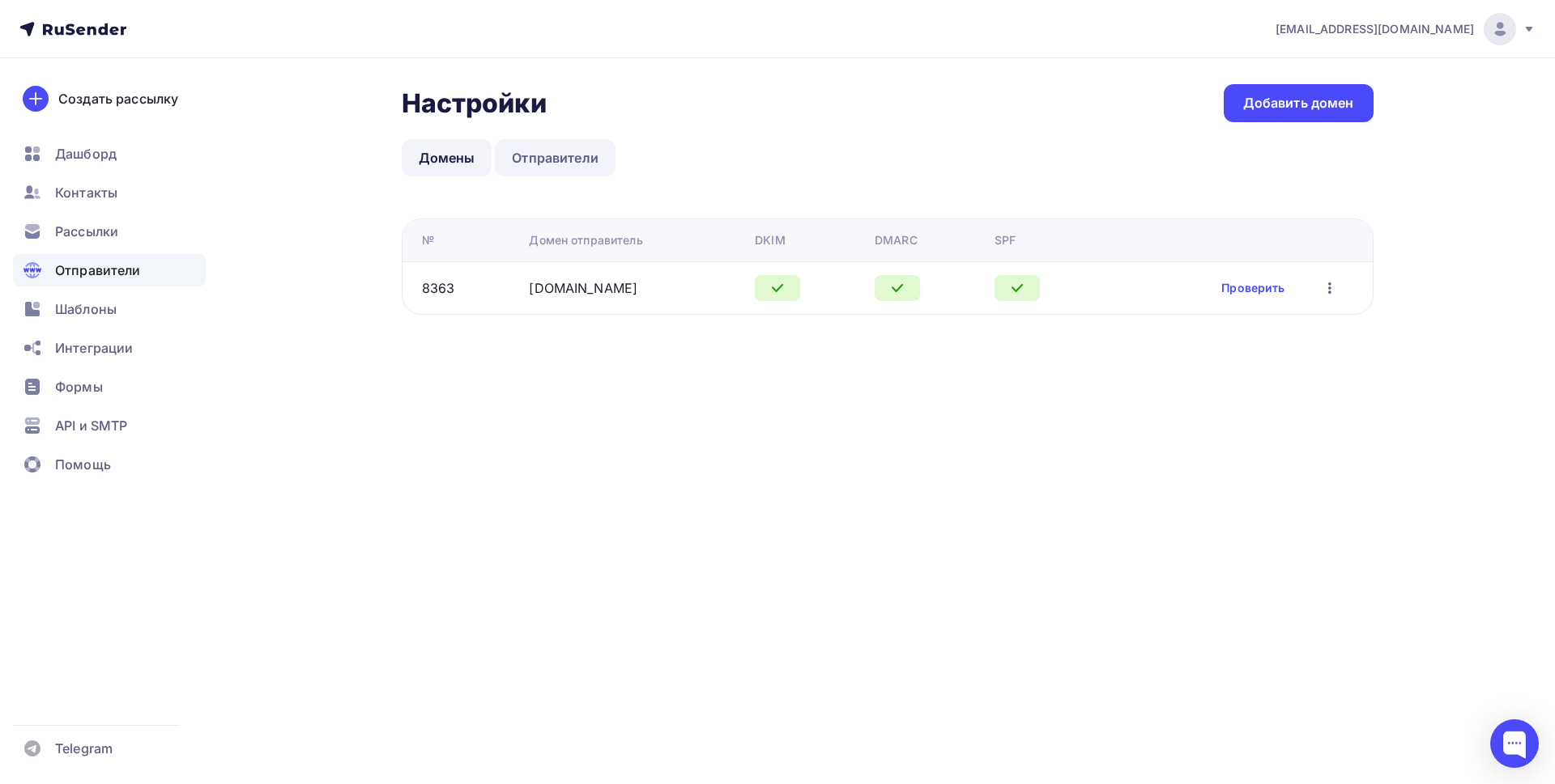
click at [568, 156] on link "Отправители" at bounding box center [555, 158] width 120 height 37
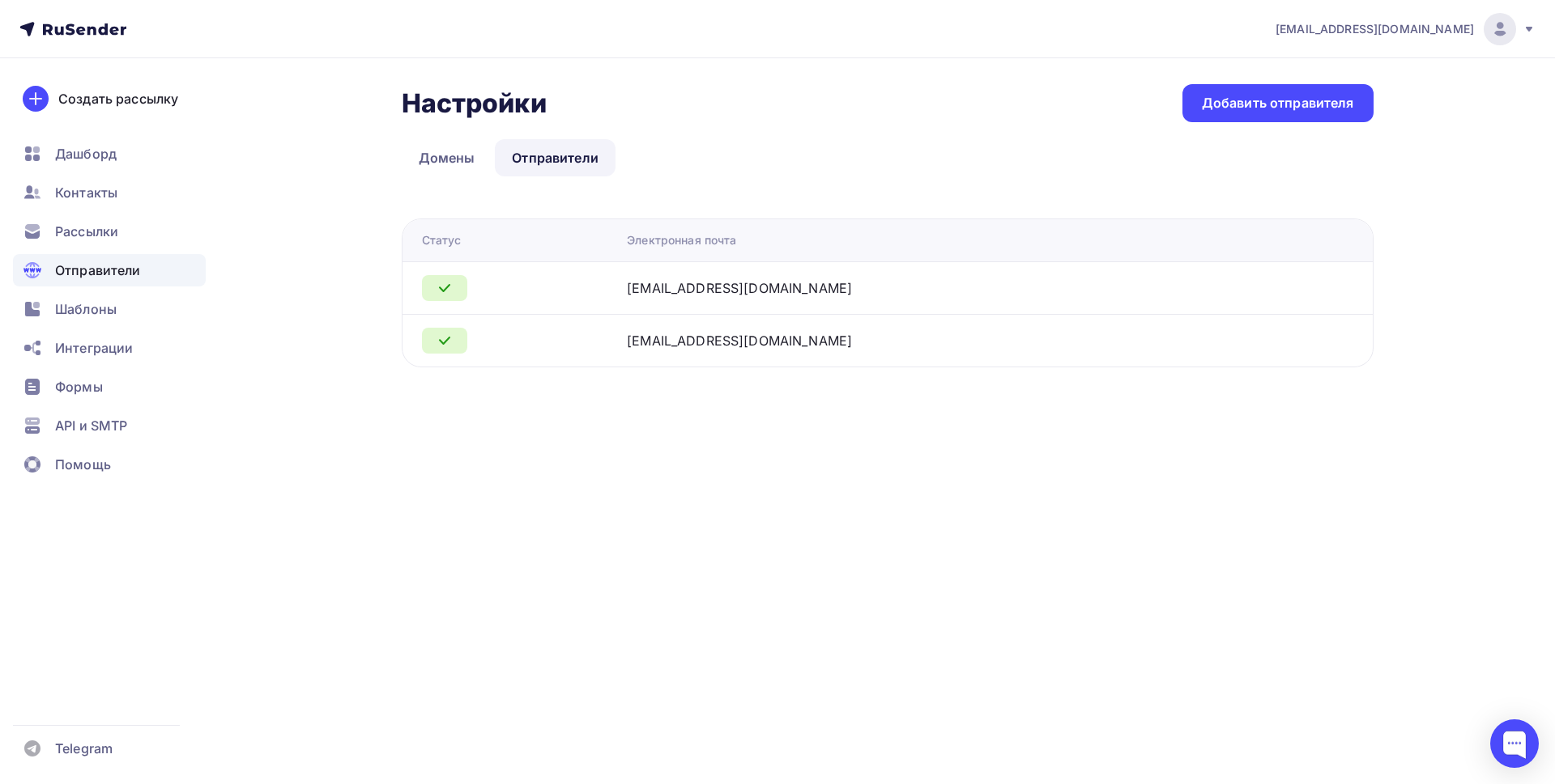
drag, startPoint x: 685, startPoint y: 291, endPoint x: 813, endPoint y: 288, distance: 128.0
click at [813, 288] on div "info@fox-konkurs.ru" at bounding box center [829, 288] width 405 height 20
copy div "info@fox-konkurs.ru"
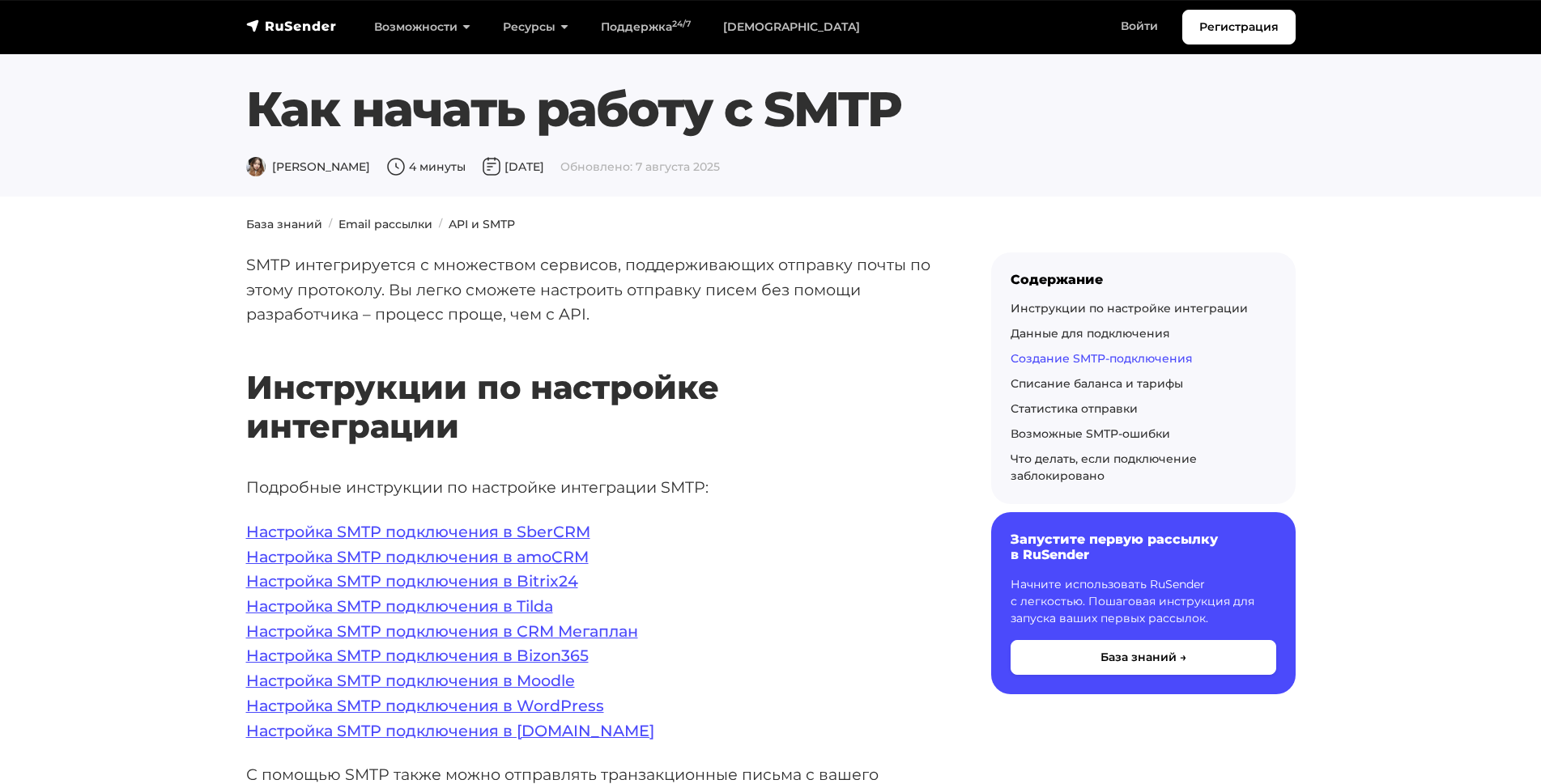
scroll to position [2806, 0]
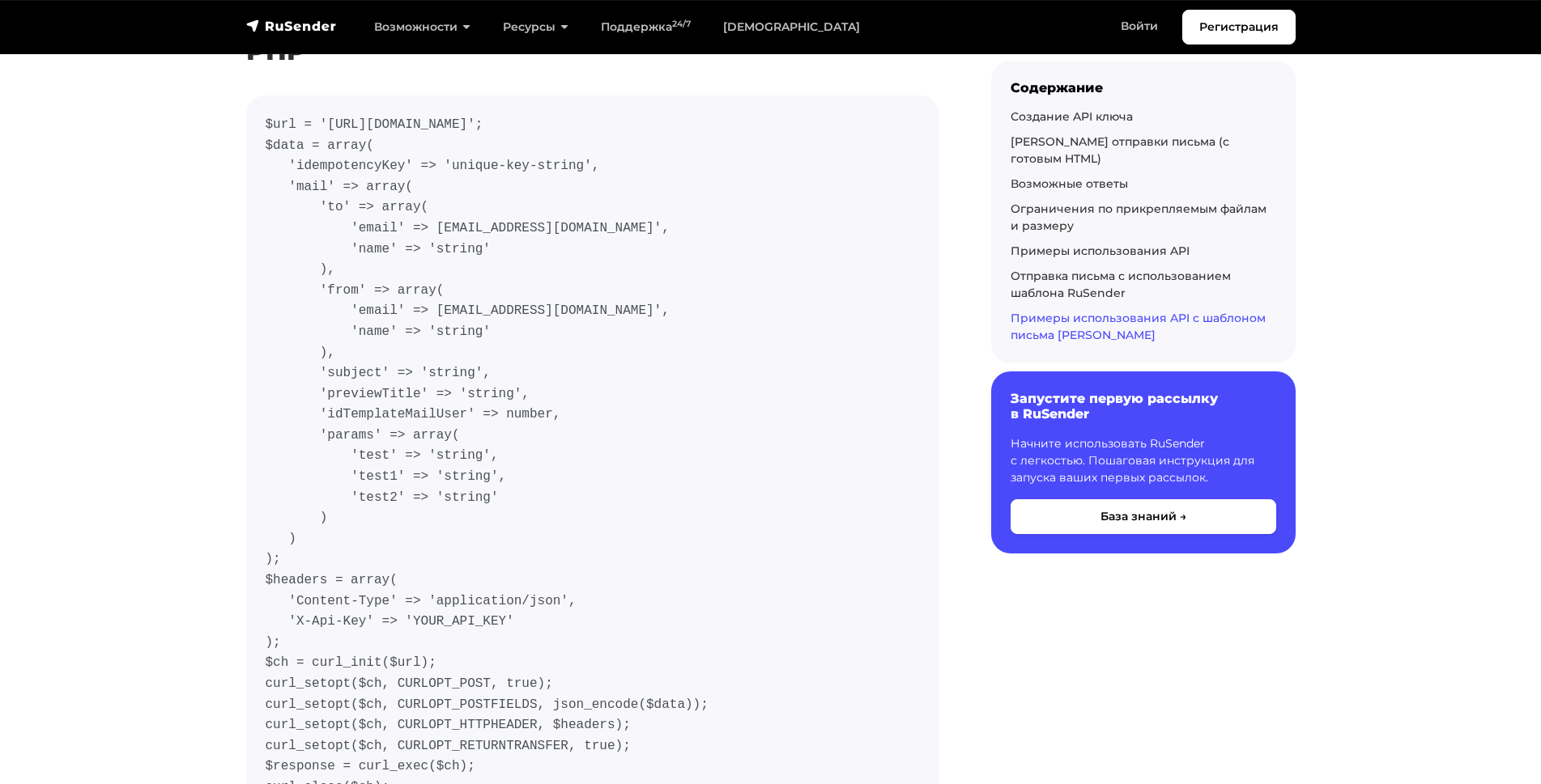
scroll to position [10857, 0]
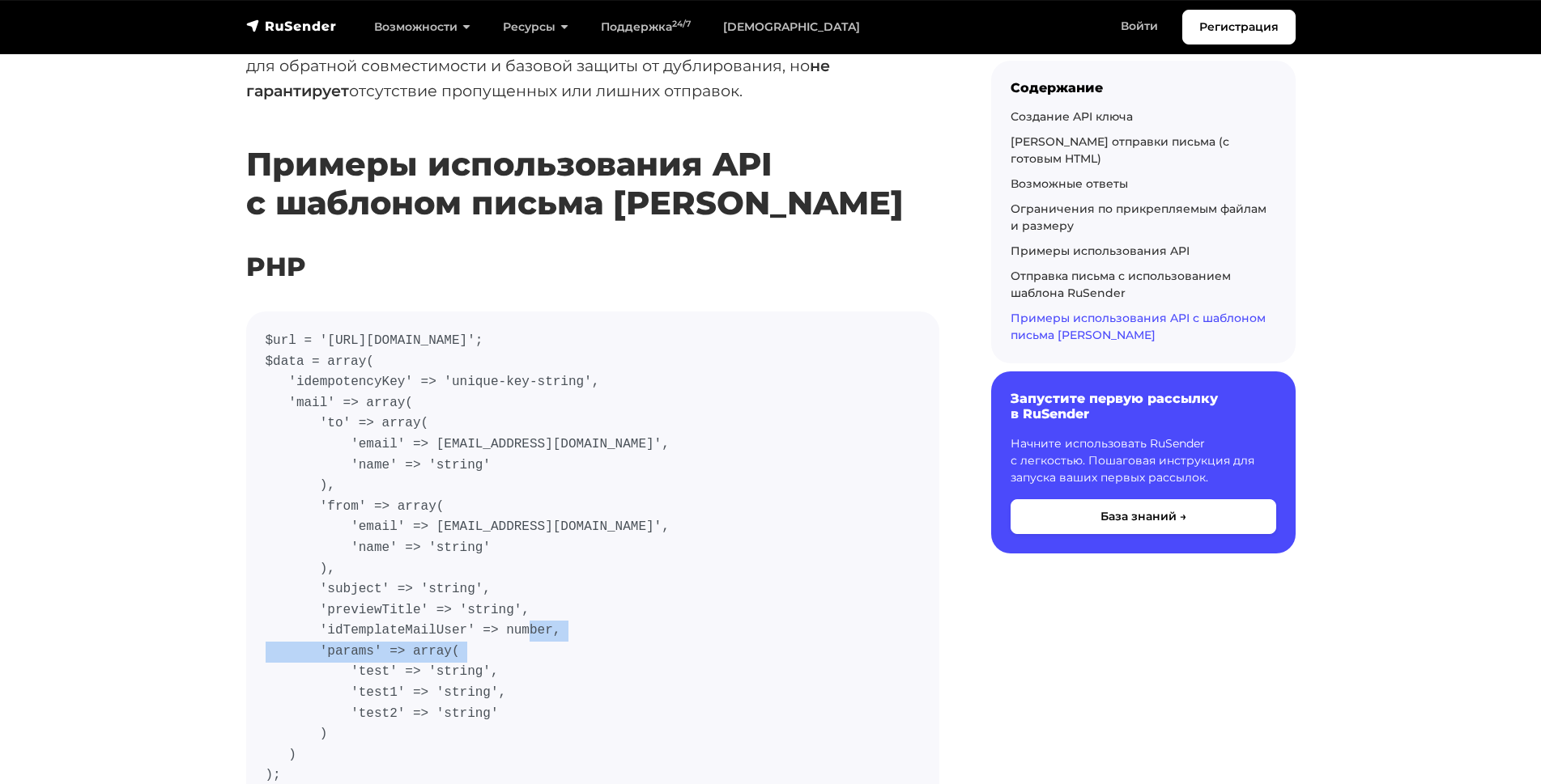
drag, startPoint x: 318, startPoint y: 508, endPoint x: 540, endPoint y: 498, distance: 222.2
click at [540, 498] on code "$url = '[URL][DOMAIN_NAME]'; $data = array( 'idempotencyKey' => 'unique-key-str…" at bounding box center [592, 673] width 654 height 683
copy code "'idTemplateMailUser' => number,"
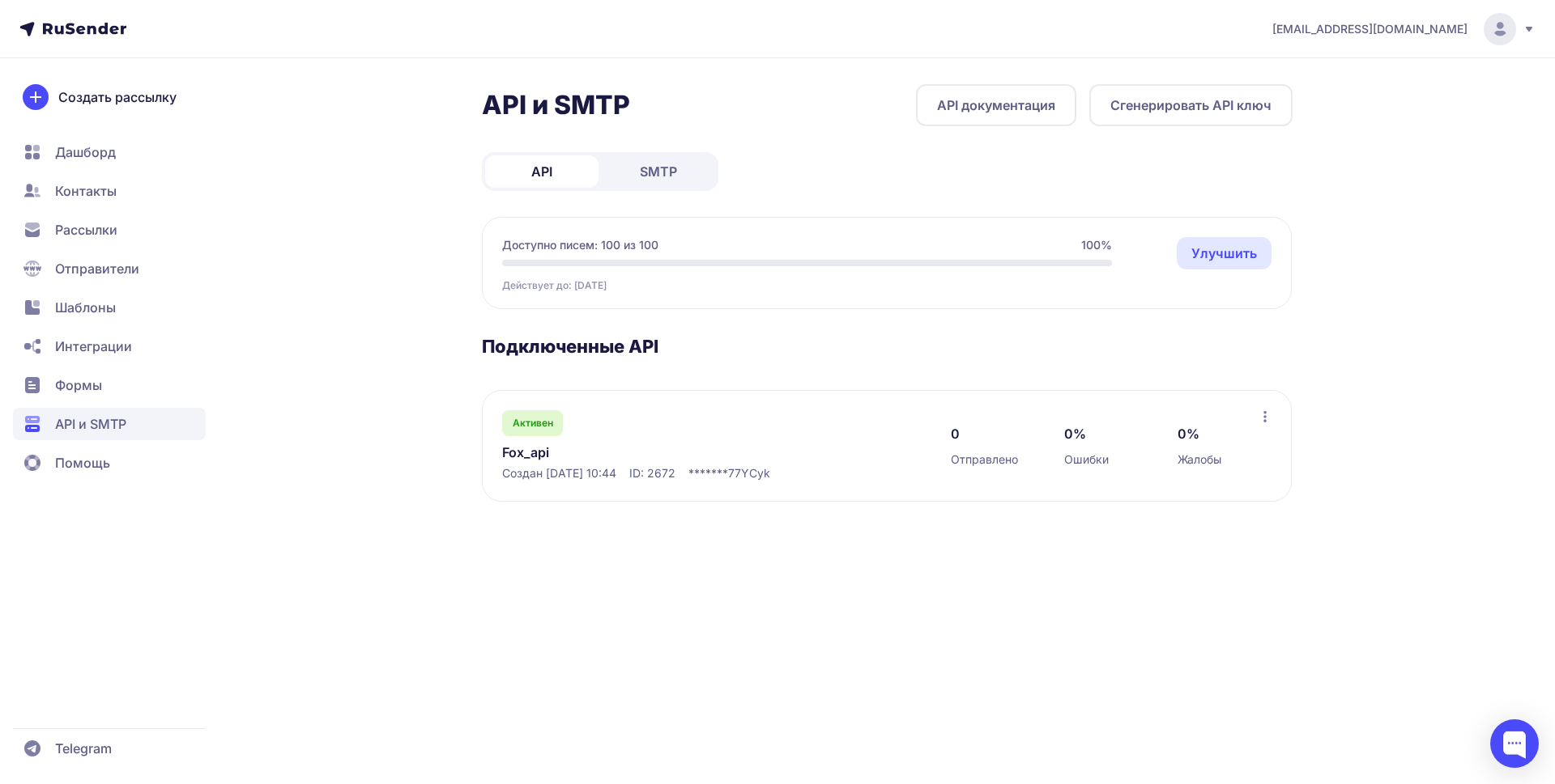
click at [634, 173] on link "SMTP" at bounding box center [658, 172] width 113 height 33
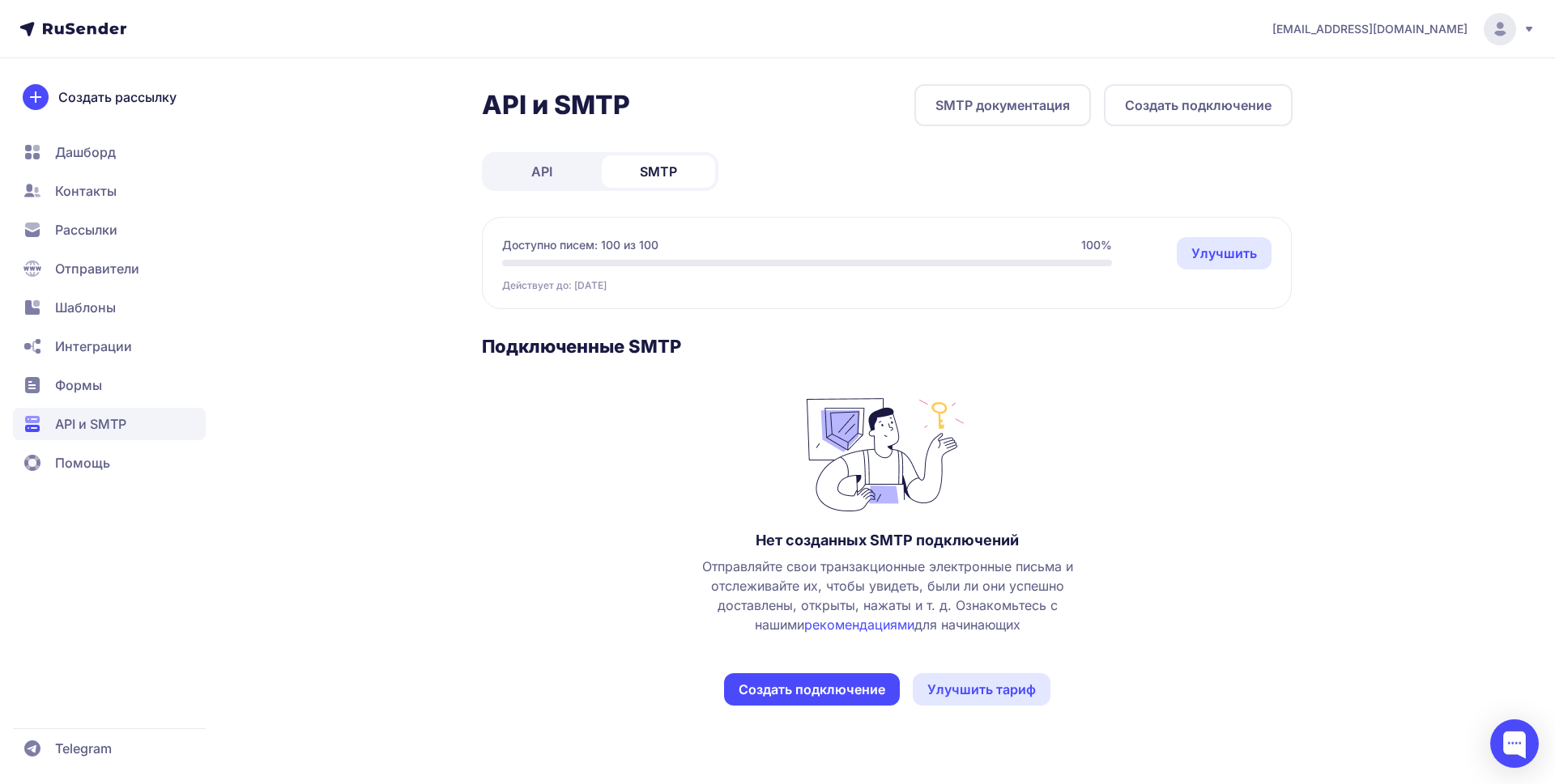
click at [544, 170] on span "API" at bounding box center [541, 172] width 21 height 20
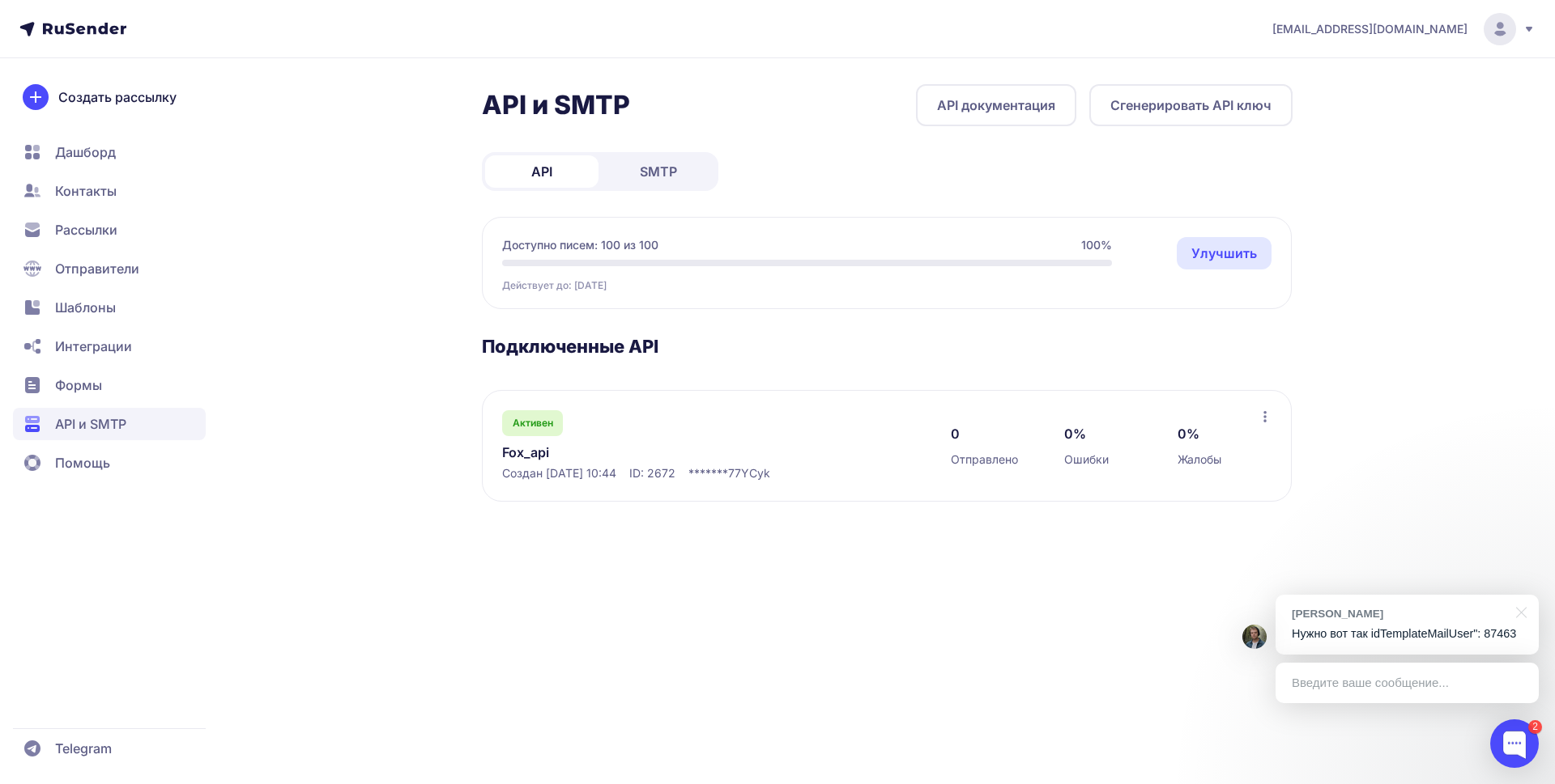
click at [123, 423] on span "API и SMTP" at bounding box center [91, 424] width 71 height 20
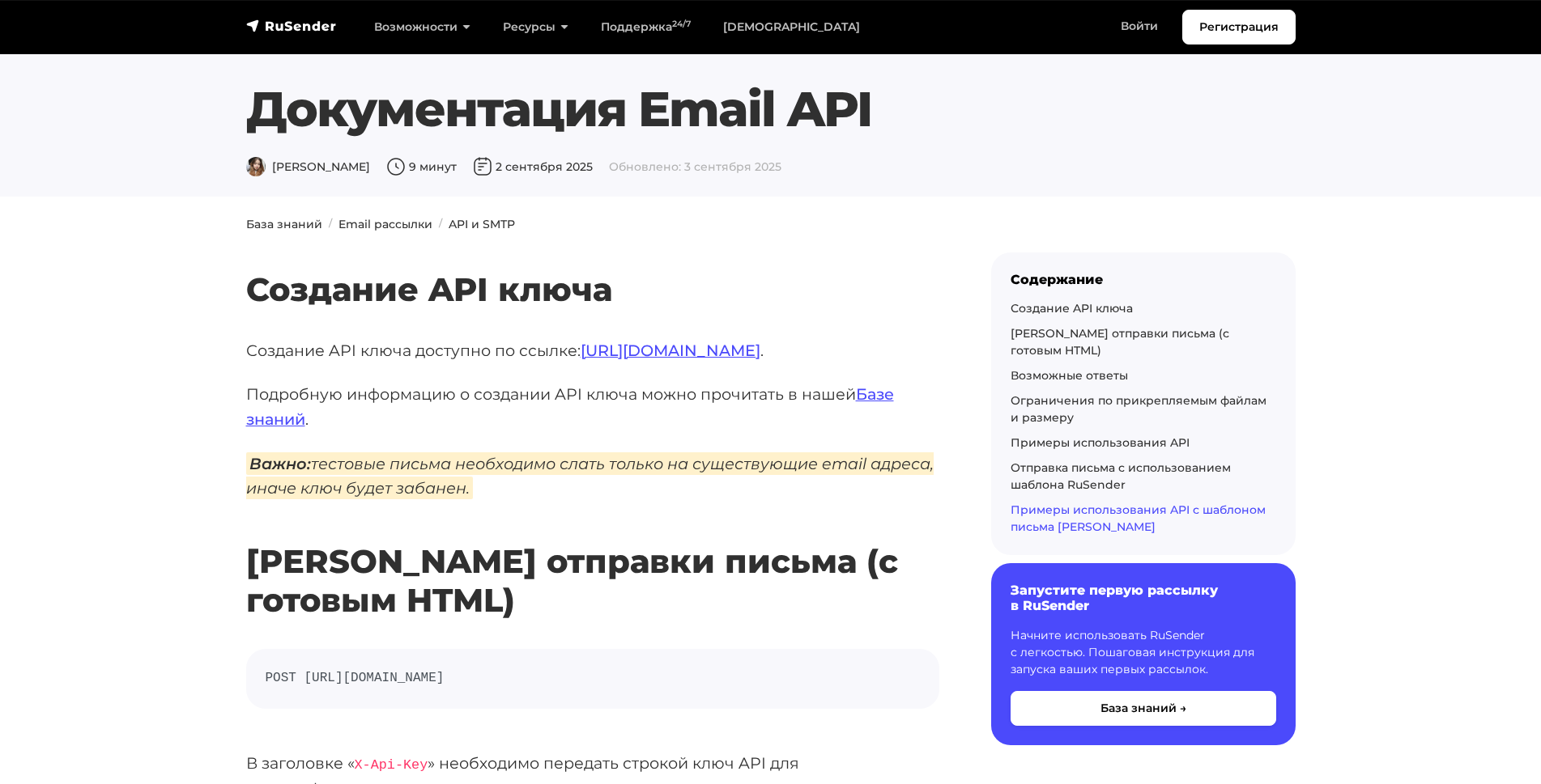
scroll to position [11006, 0]
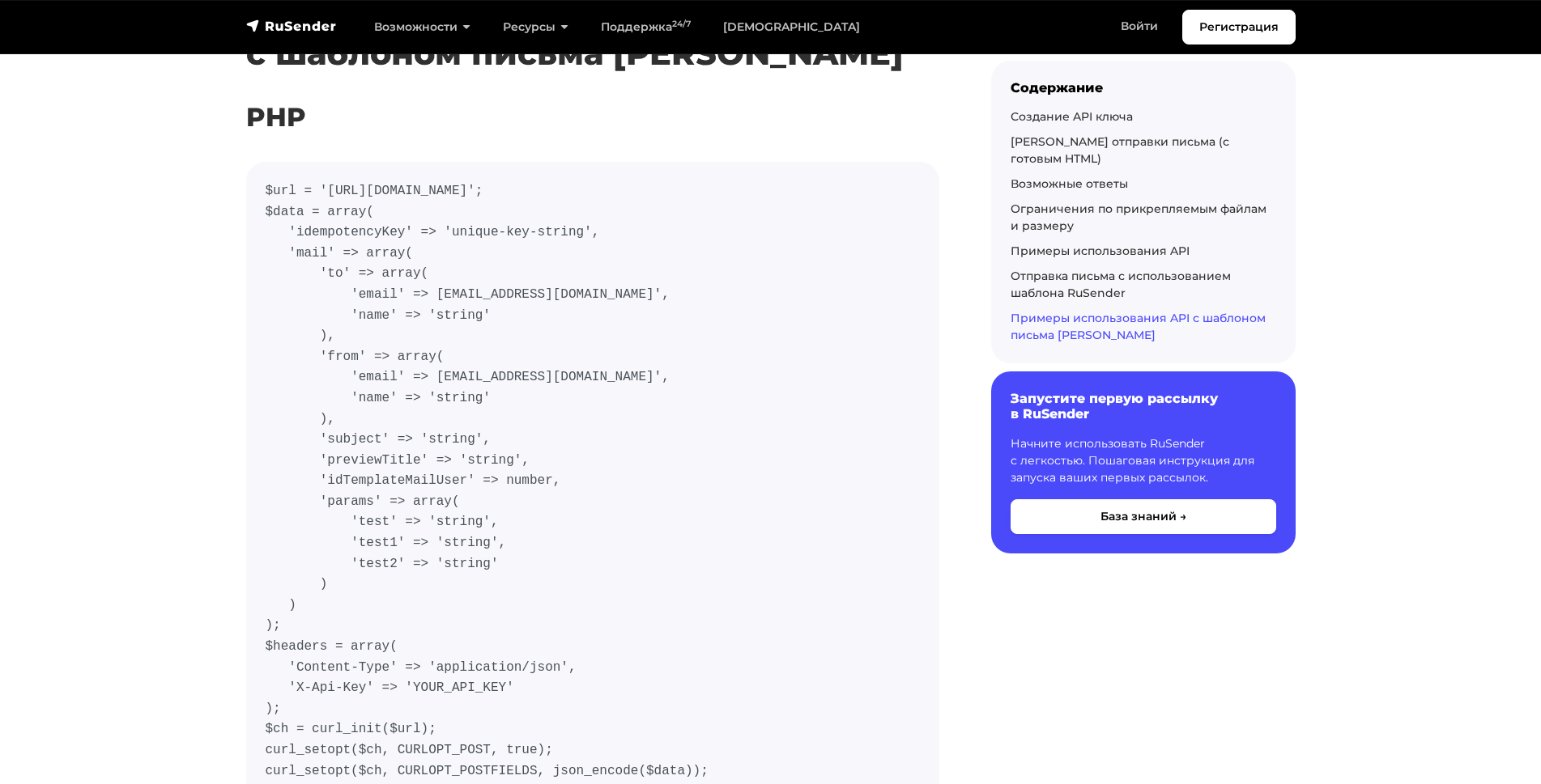
click at [693, 249] on code "$url = '[URL][DOMAIN_NAME]'; $data = array( 'idempotencyKey' => 'unique-key-str…" at bounding box center [592, 523] width 654 height 683
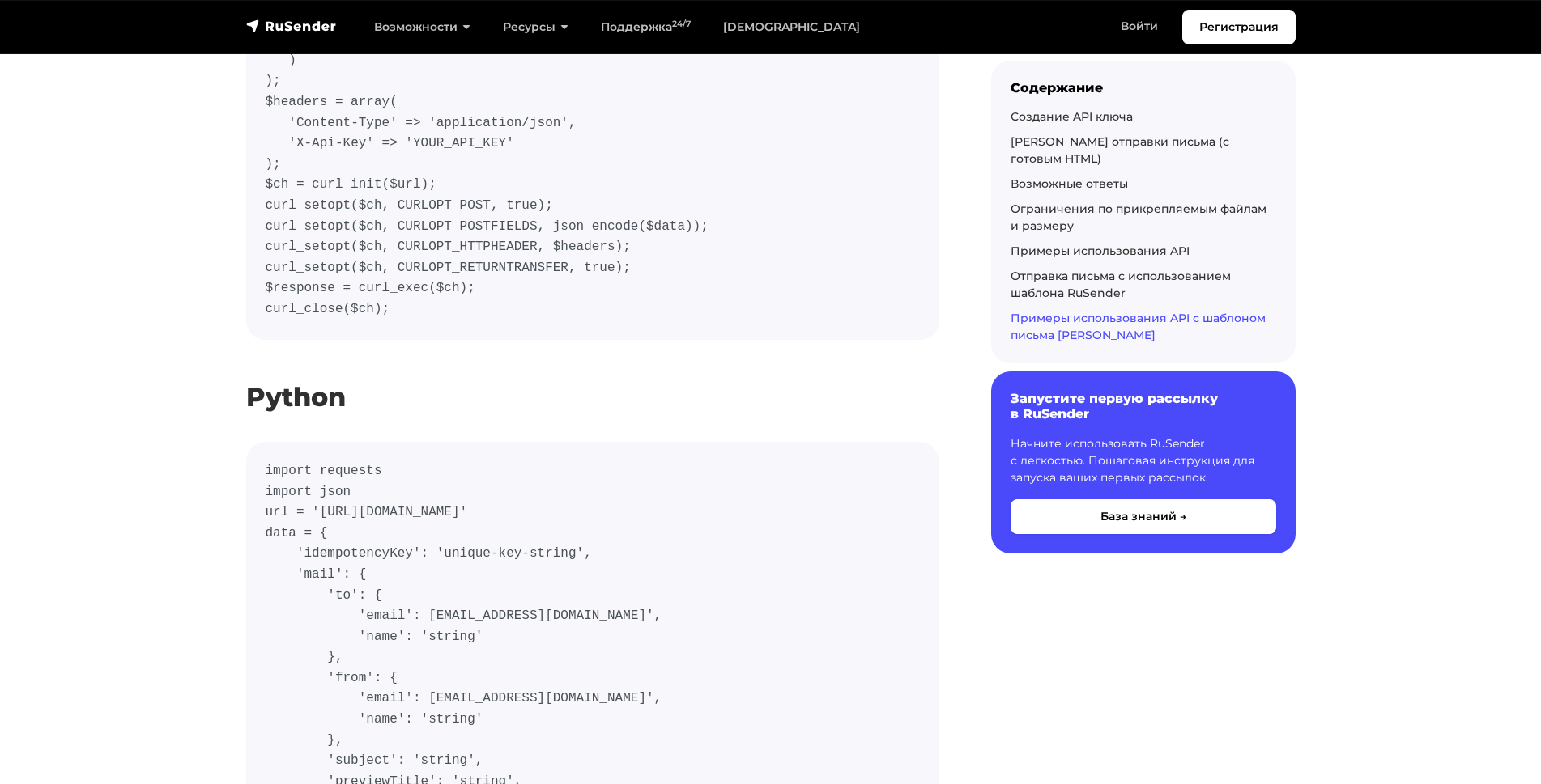
scroll to position [12084, 0]
